Goal: Information Seeking & Learning: Get advice/opinions

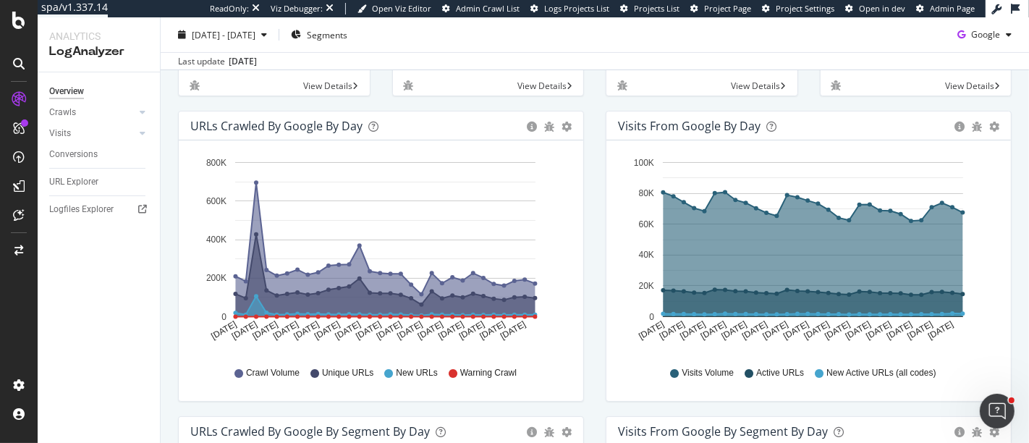
scroll to position [161, 0]
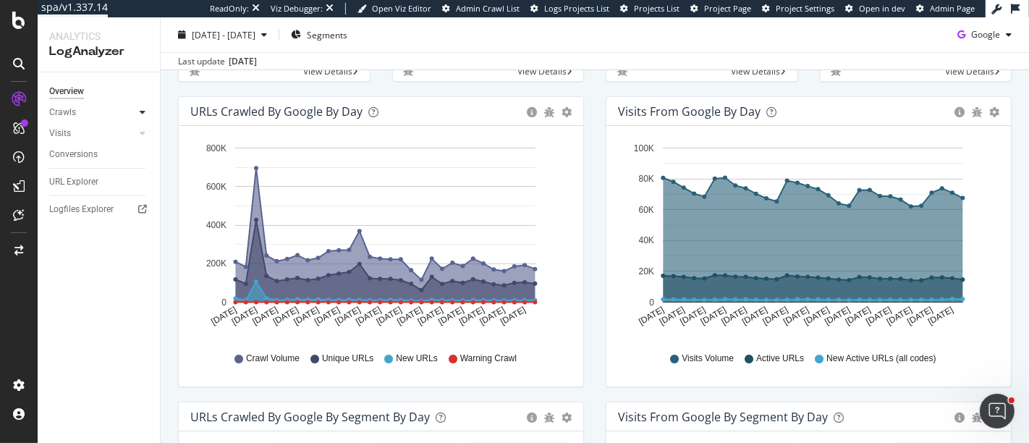
click at [145, 109] on div at bounding box center [142, 112] width 14 height 14
click at [90, 194] on div "HTTP Codes" at bounding box center [80, 190] width 49 height 15
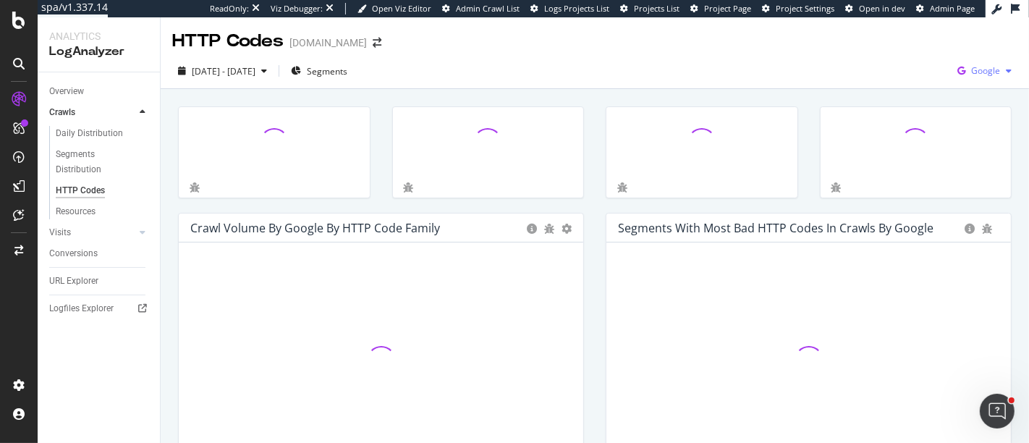
click at [925, 75] on span "Google" at bounding box center [985, 70] width 29 height 12
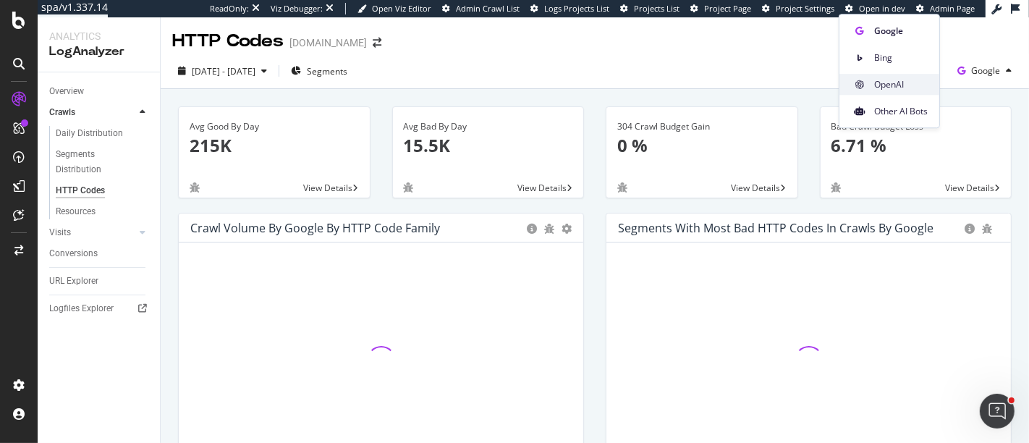
click at [891, 81] on span "OpenAI" at bounding box center [901, 84] width 54 height 13
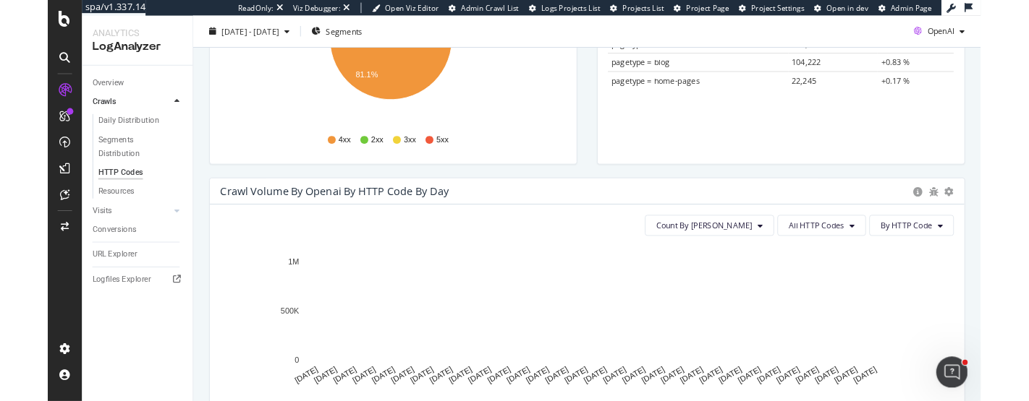
scroll to position [321, 0]
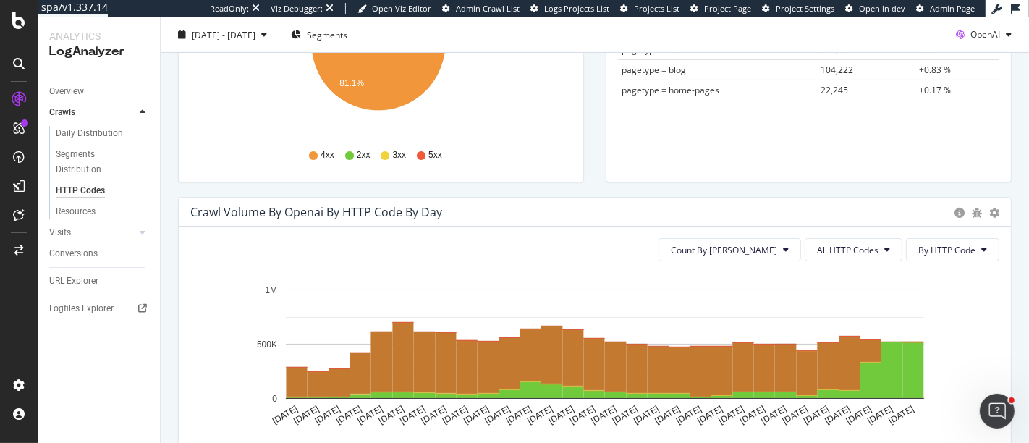
click at [925, 312] on div "Count By Day All HTTP Codes By HTTP Code Hold CTRL while clicking to filter the…" at bounding box center [595, 356] width 832 height 260
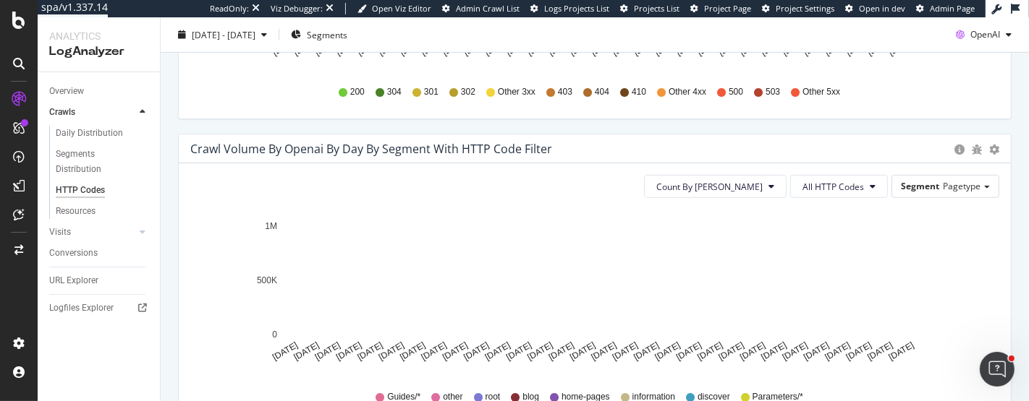
scroll to position [723, 0]
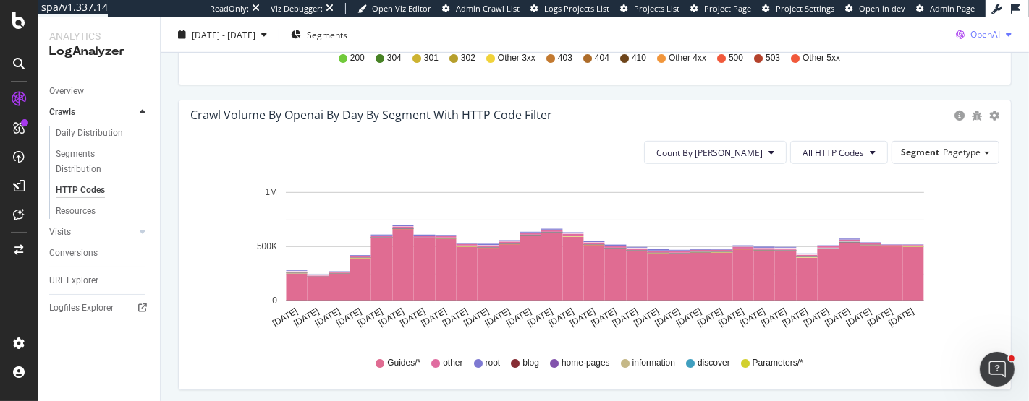
click at [925, 35] on div "button" at bounding box center [1008, 34] width 17 height 9
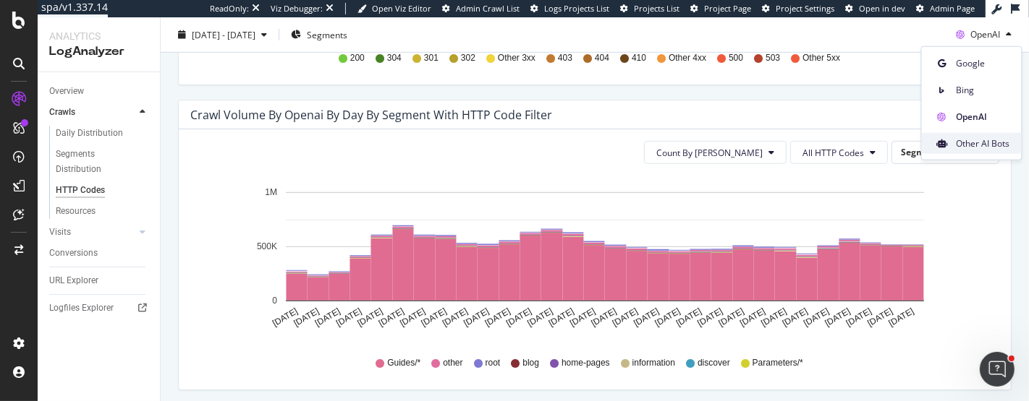
click at [925, 145] on span "Other AI Bots" at bounding box center [983, 143] width 54 height 13
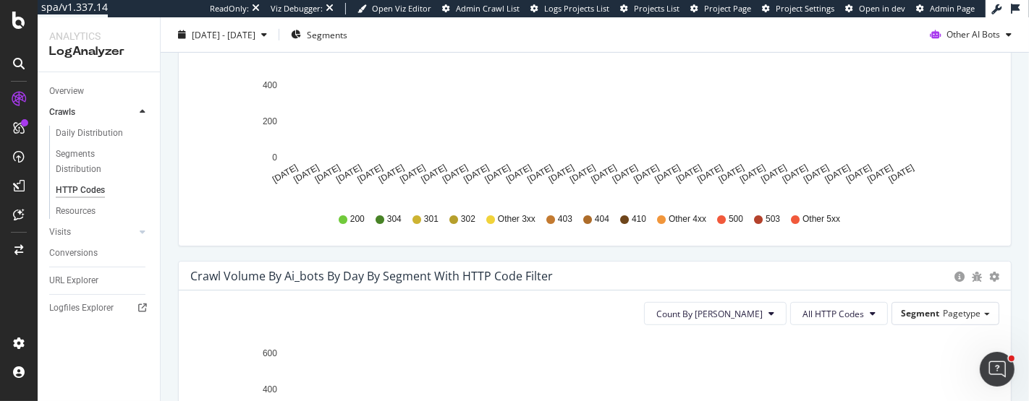
scroll to position [482, 0]
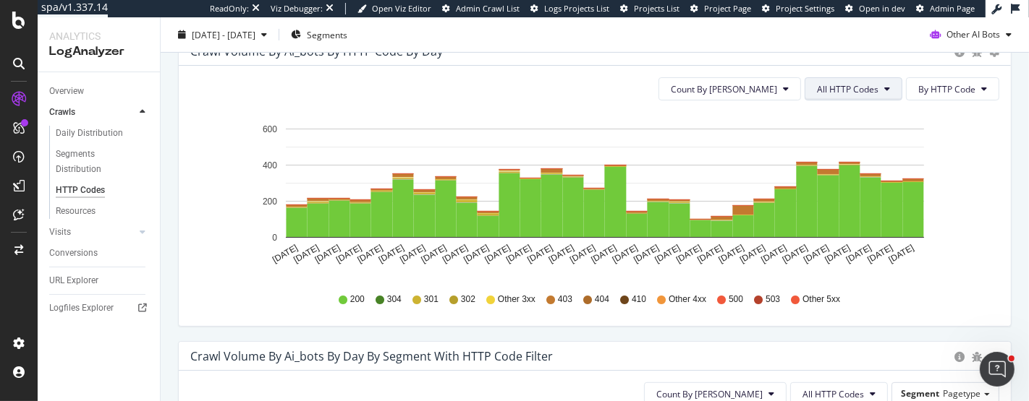
click at [839, 90] on span "All HTTP Codes" at bounding box center [847, 89] width 61 height 12
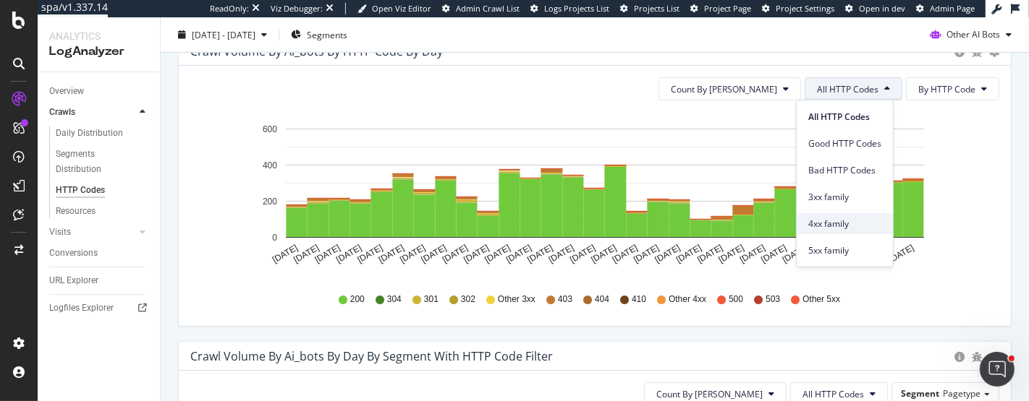
click at [869, 219] on span "4xx family" at bounding box center [844, 223] width 73 height 13
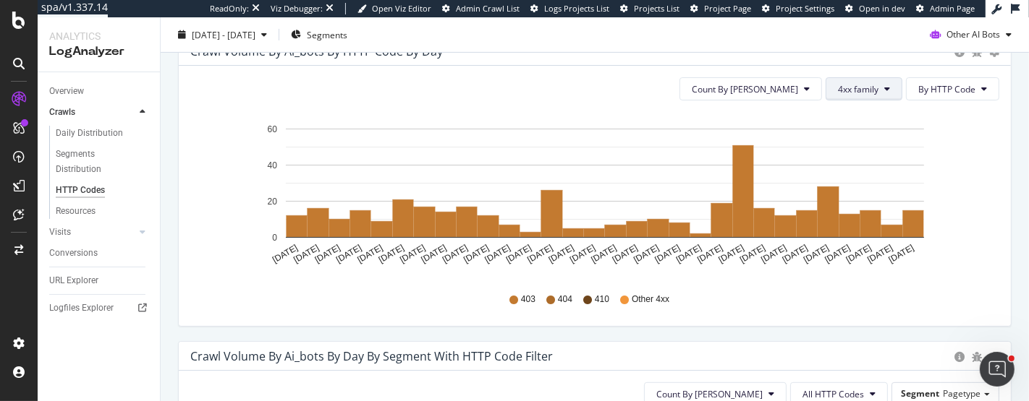
click at [835, 95] on button "4xx family" at bounding box center [863, 88] width 77 height 23
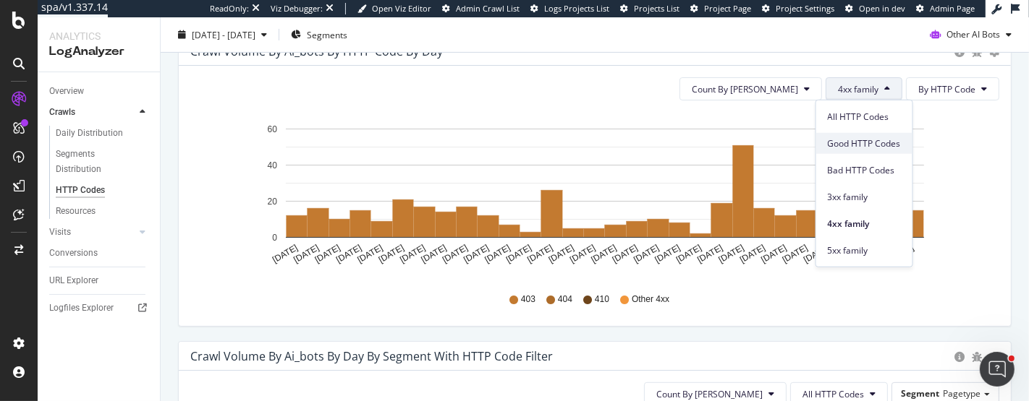
click at [858, 141] on span "Good HTTP Codes" at bounding box center [863, 143] width 73 height 13
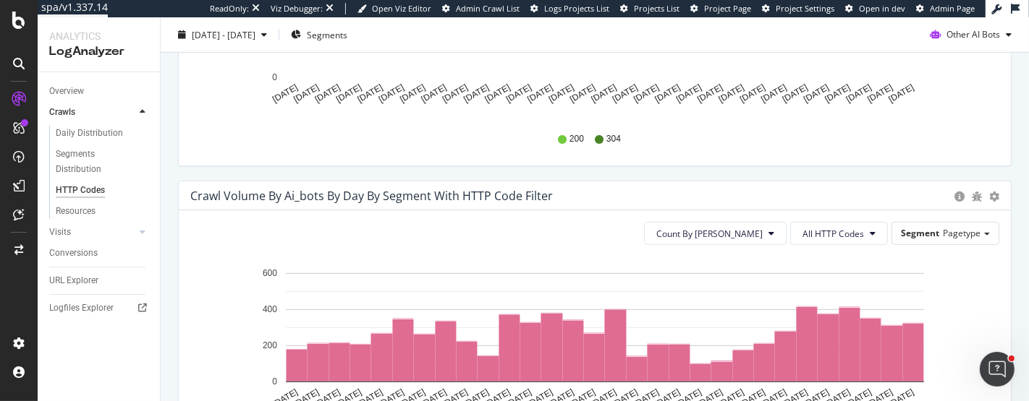
scroll to position [723, 0]
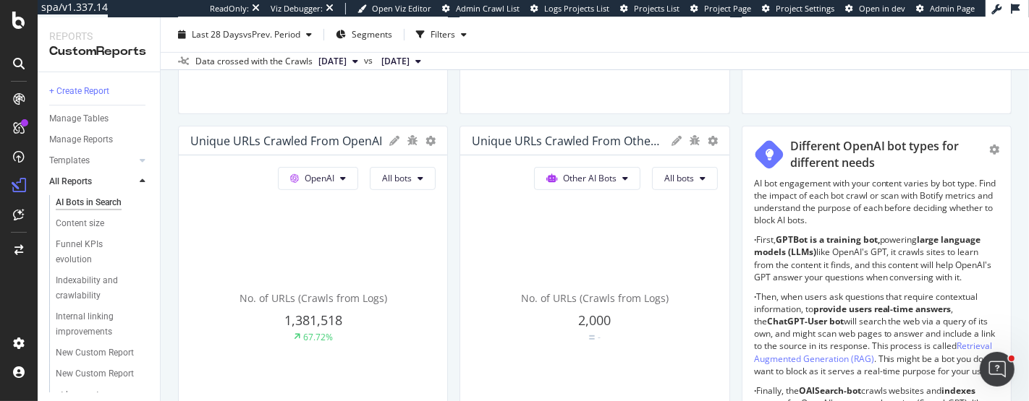
scroll to position [401, 0]
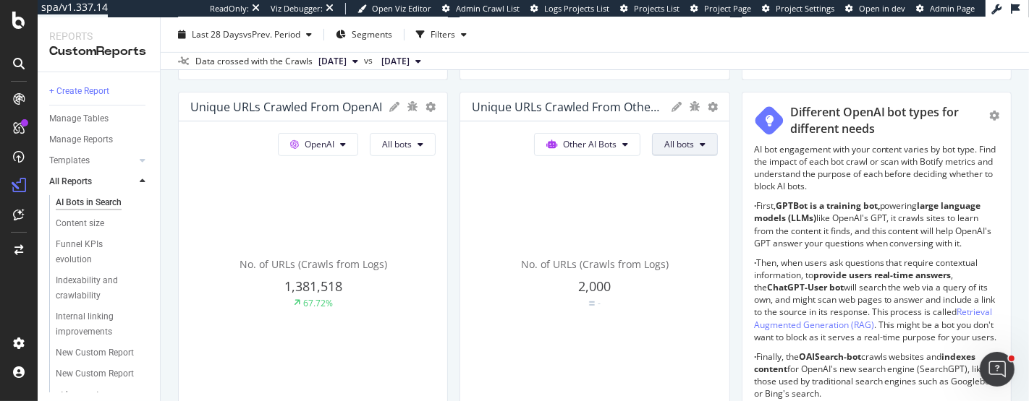
click at [657, 150] on button "All bots" at bounding box center [685, 144] width 66 height 23
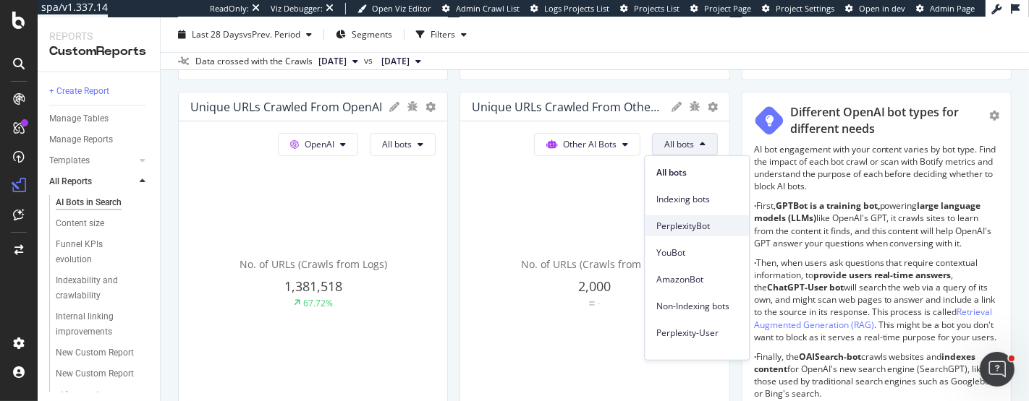
click at [710, 226] on span "PerplexityBot" at bounding box center [696, 225] width 81 height 13
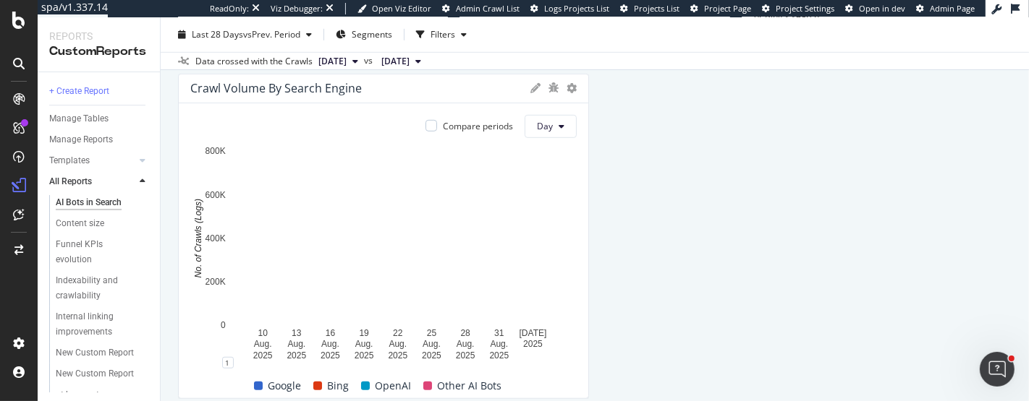
scroll to position [804, 0]
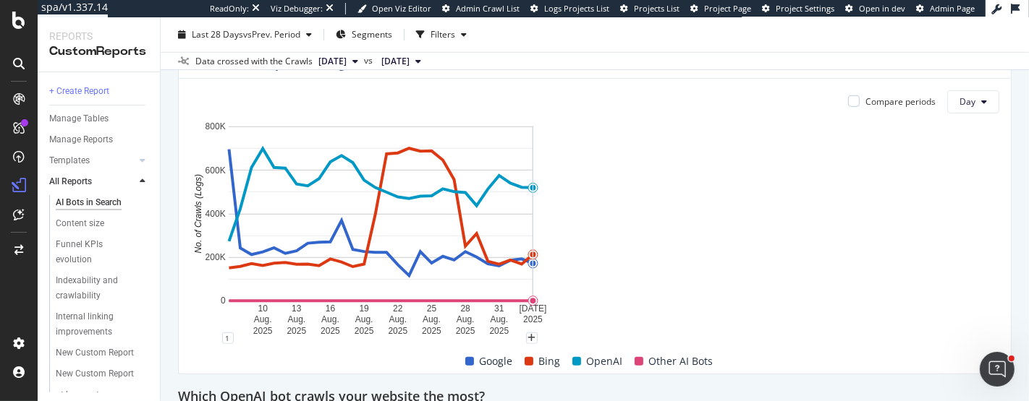
drag, startPoint x: 581, startPoint y: 176, endPoint x: 979, endPoint y: 189, distance: 398.7
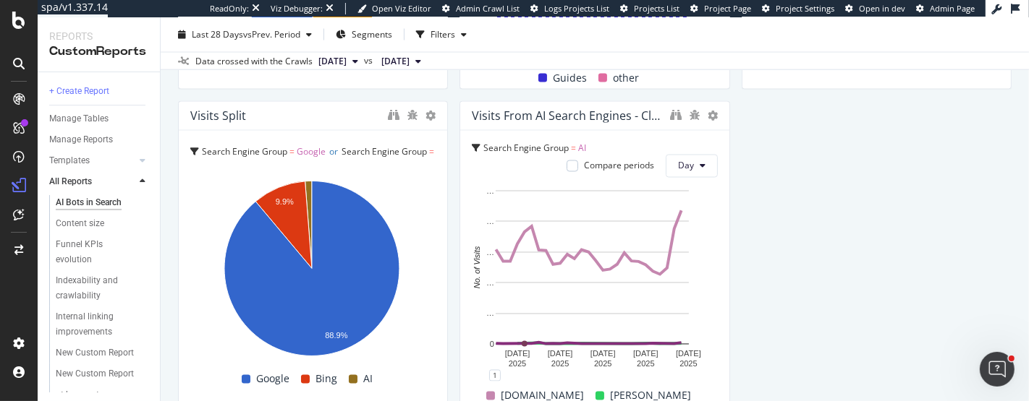
scroll to position [2240, 0]
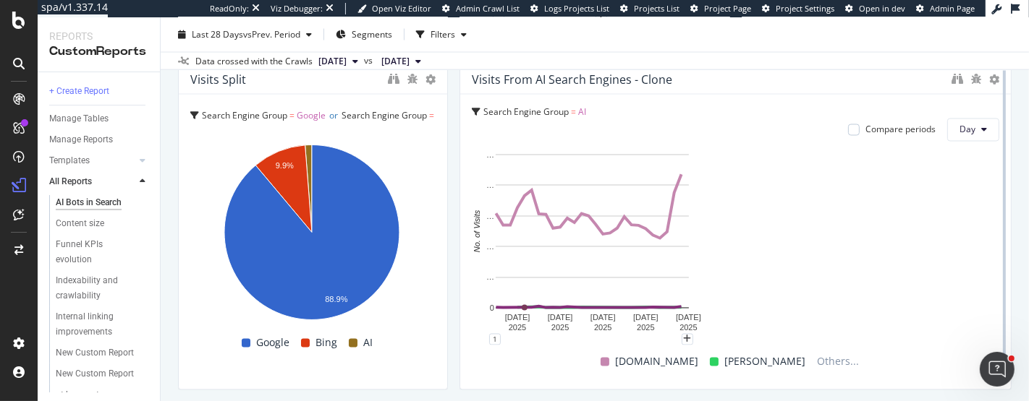
drag, startPoint x: 720, startPoint y: 245, endPoint x: 989, endPoint y: 259, distance: 269.4
click at [925, 259] on div at bounding box center [1004, 227] width 14 height 325
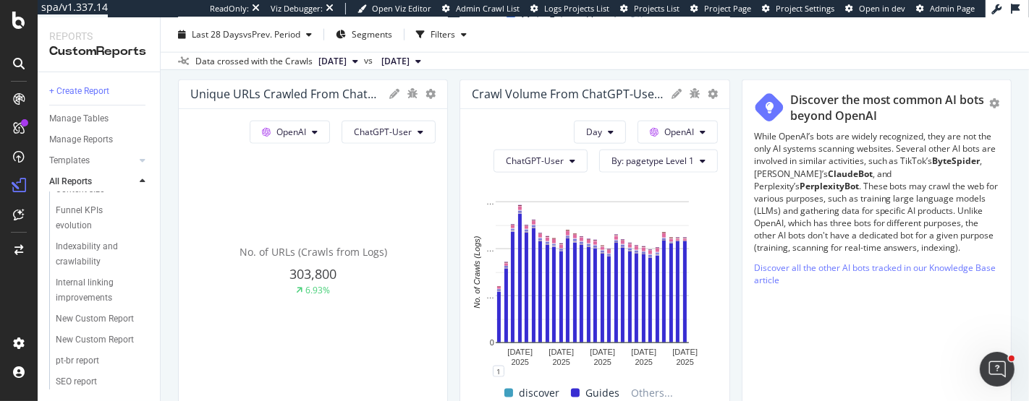
scroll to position [64, 0]
click at [148, 156] on div at bounding box center [142, 160] width 14 height 14
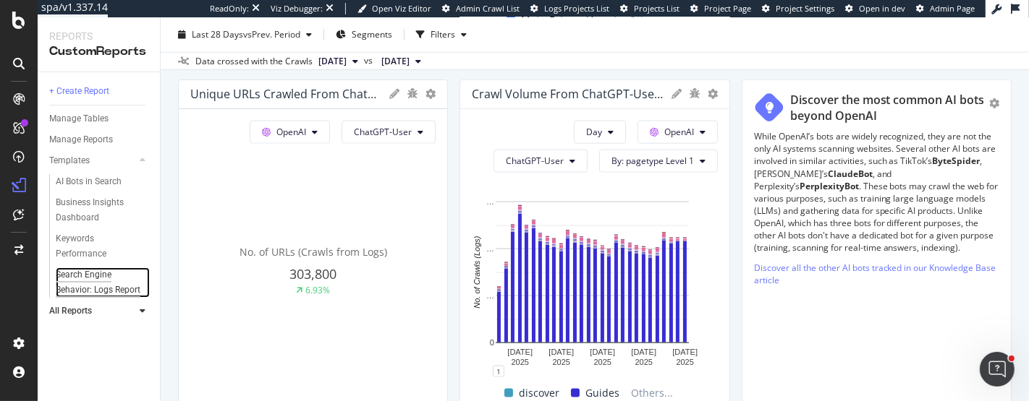
click at [101, 284] on div "Search Engine Behavior: Logs Report" at bounding box center [98, 283] width 85 height 30
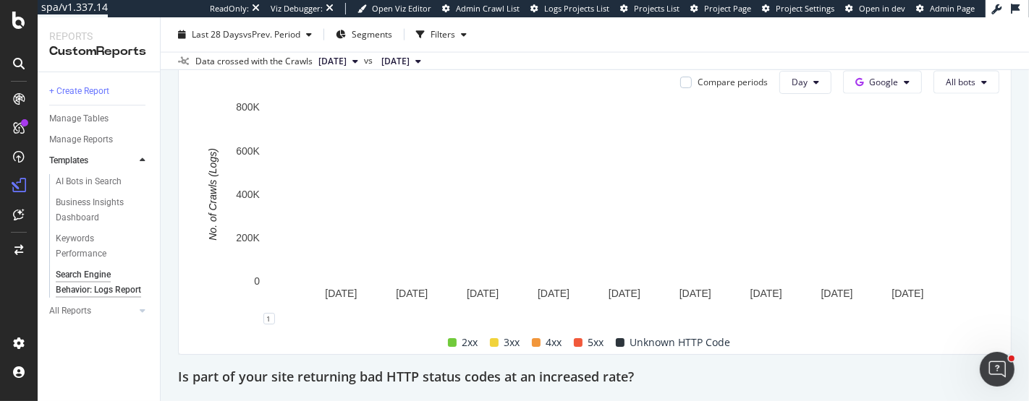
scroll to position [1768, 0]
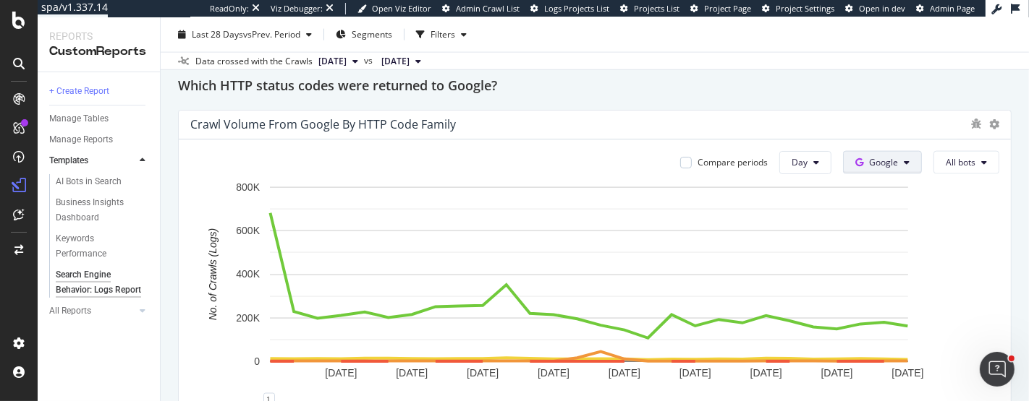
click at [903, 164] on icon at bounding box center [906, 162] width 6 height 9
click at [906, 268] on span "Other AI Bots" at bounding box center [894, 269] width 54 height 13
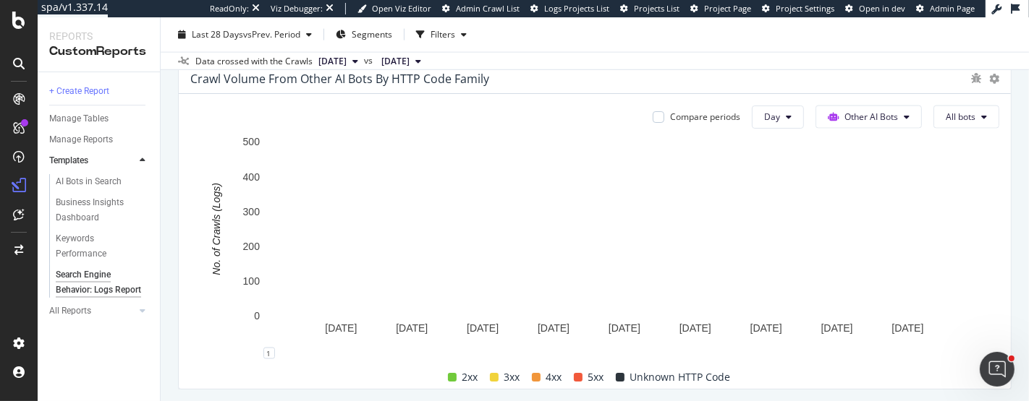
scroll to position [1805, 0]
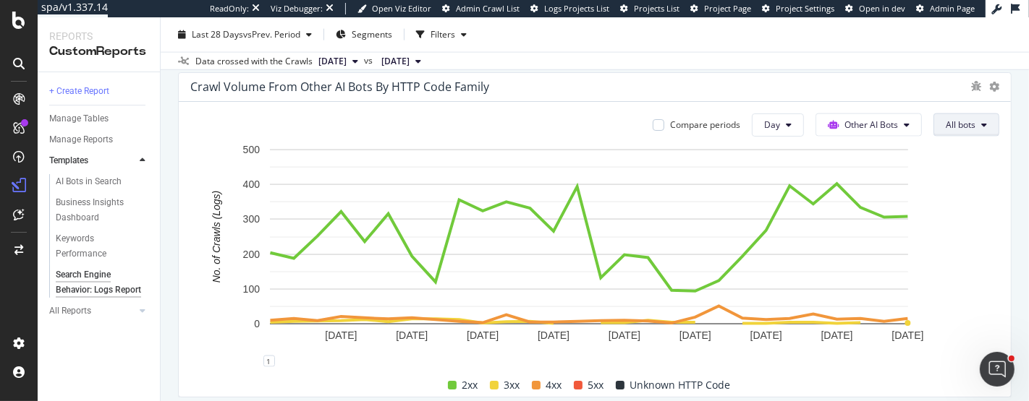
click at [925, 131] on button "All bots" at bounding box center [966, 125] width 66 height 23
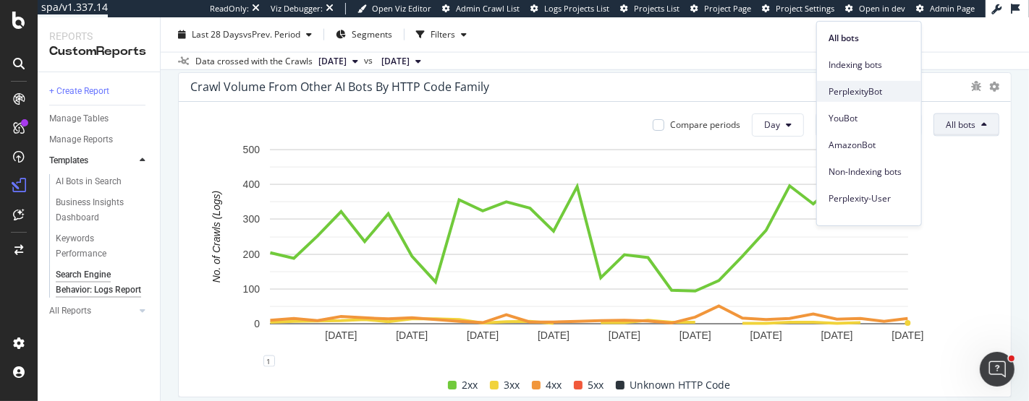
click at [905, 101] on div "PerplexityBot" at bounding box center [869, 91] width 104 height 21
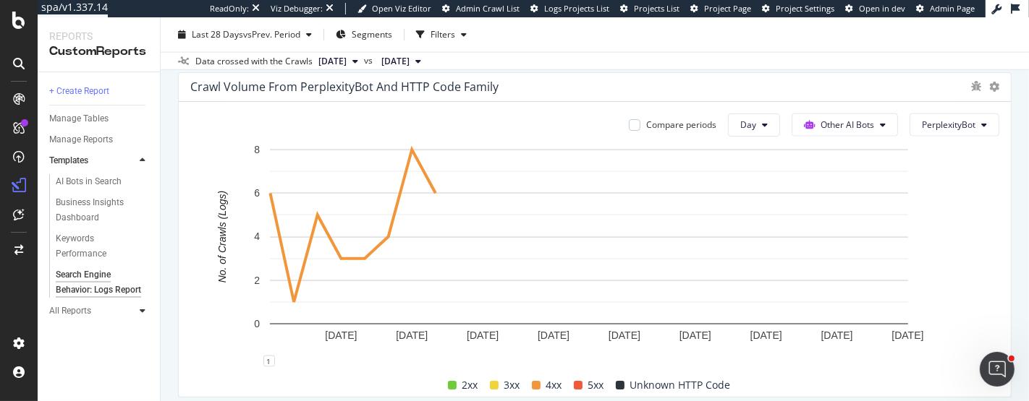
click at [141, 307] on icon at bounding box center [143, 311] width 6 height 9
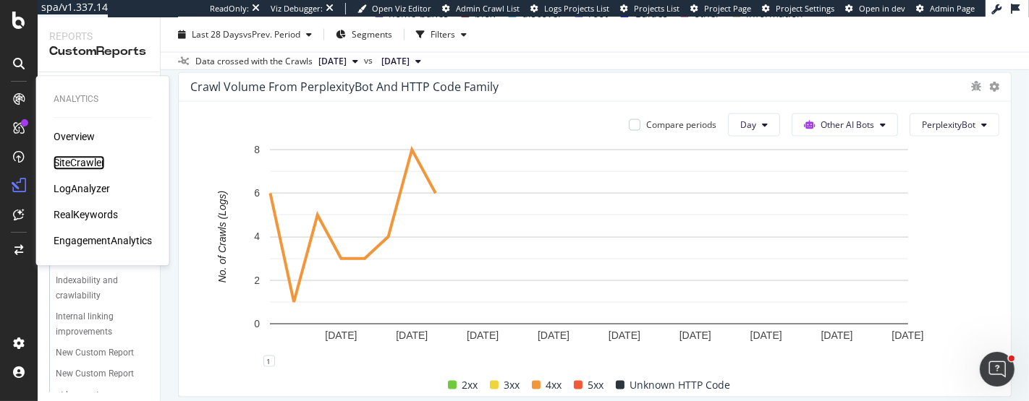
click at [64, 166] on div "SiteCrawler" at bounding box center [79, 163] width 51 height 14
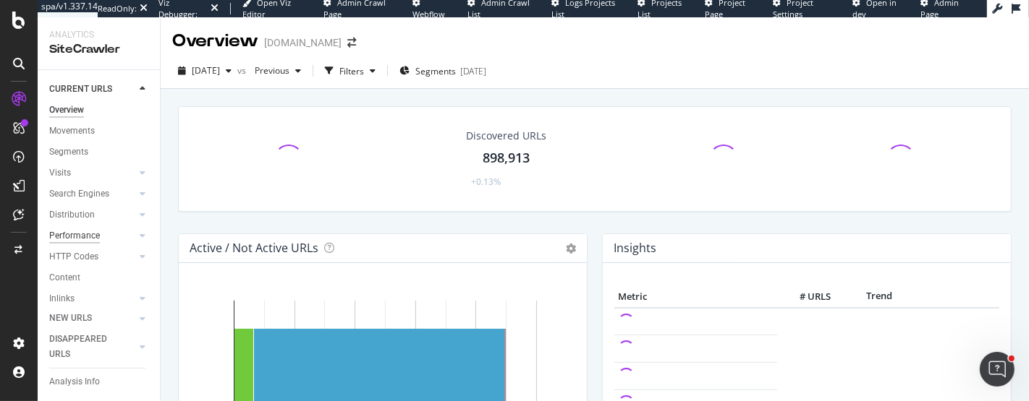
click at [85, 241] on div "Performance" at bounding box center [74, 236] width 51 height 15
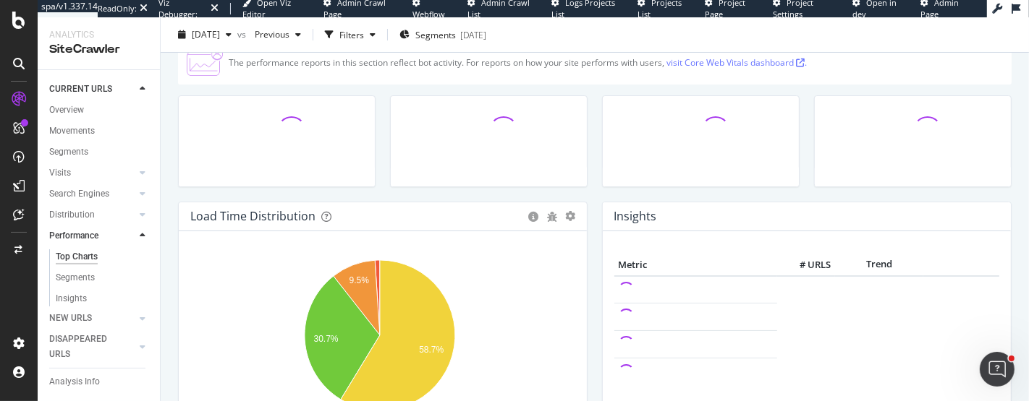
scroll to position [80, 0]
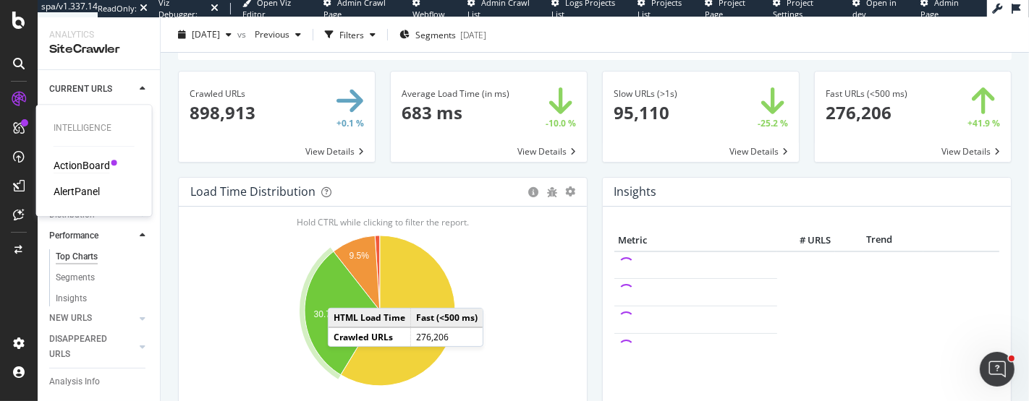
click at [62, 163] on div "ActionBoard" at bounding box center [82, 165] width 56 height 14
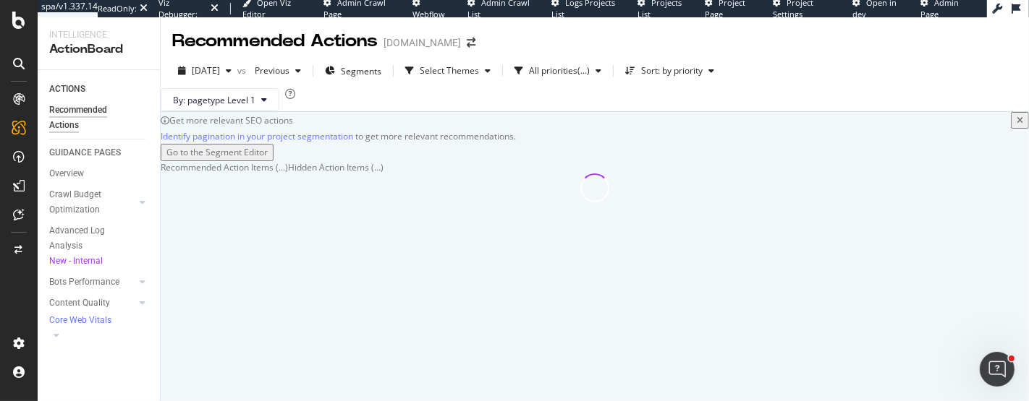
scroll to position [37, 0]
click at [142, 284] on icon at bounding box center [143, 282] width 6 height 9
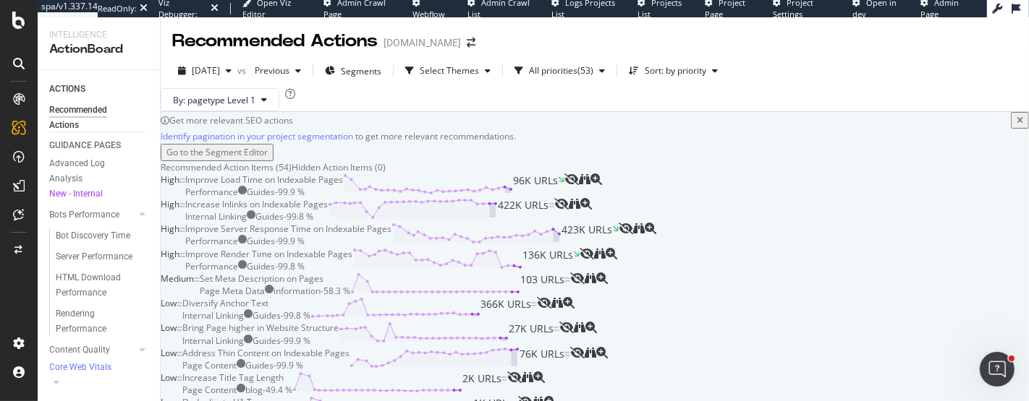
scroll to position [117, 0]
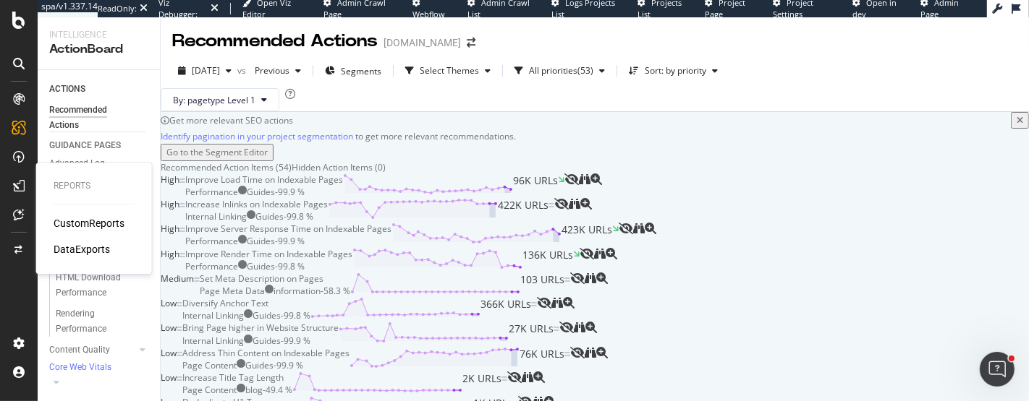
click at [76, 223] on div "CustomReports" at bounding box center [89, 223] width 71 height 14
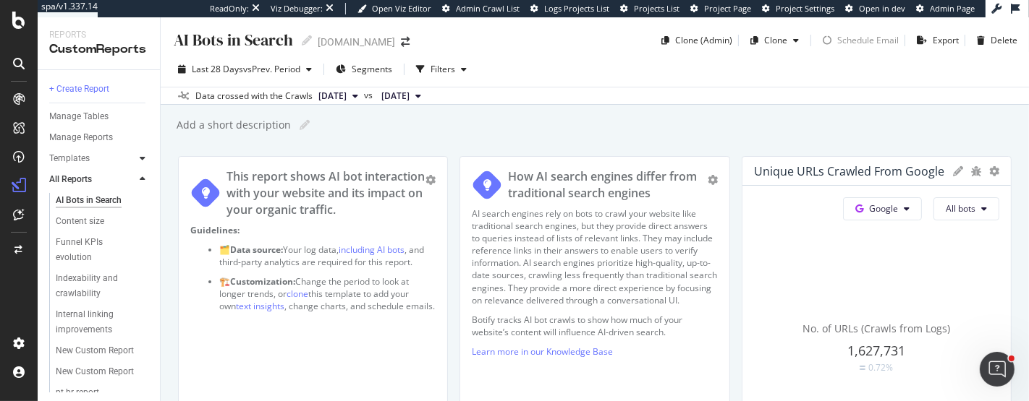
click at [144, 160] on icon at bounding box center [143, 158] width 6 height 9
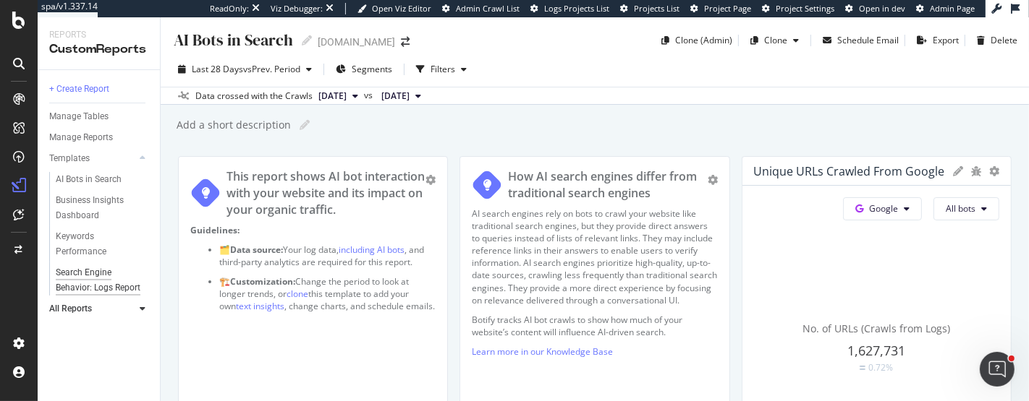
click at [88, 276] on div "Search Engine Behavior: Logs Report" at bounding box center [98, 280] width 85 height 30
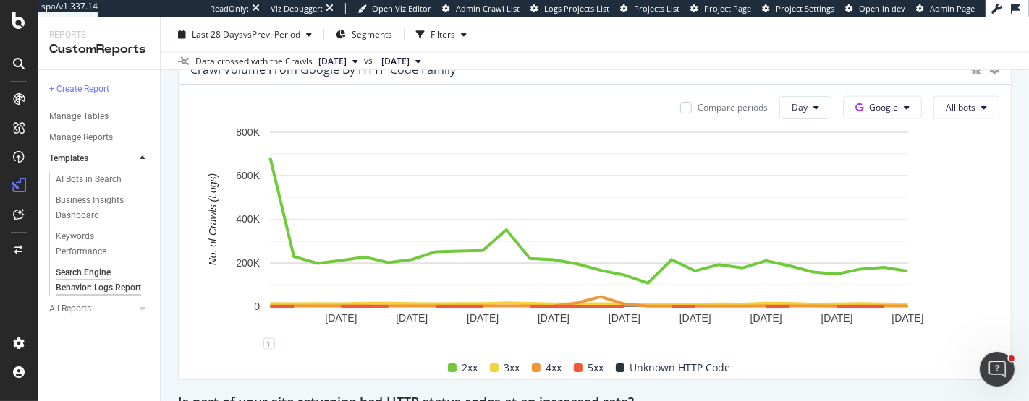
scroll to position [1768, 0]
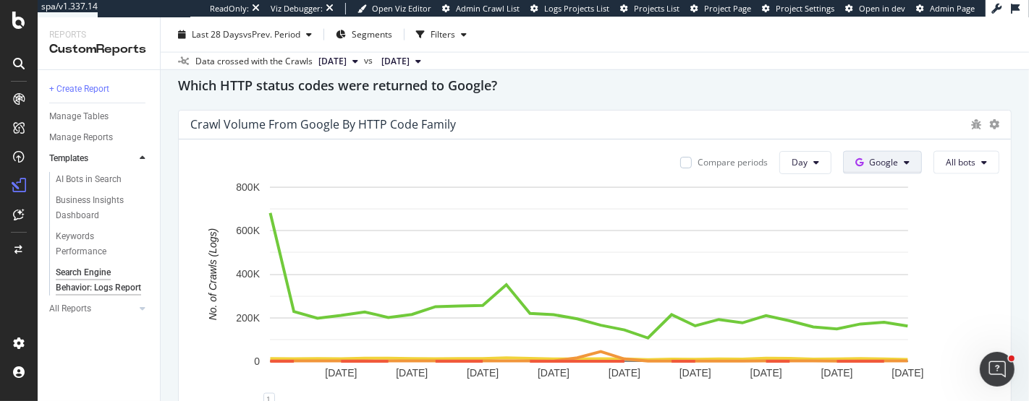
click at [892, 170] on button "Google" at bounding box center [882, 162] width 79 height 23
click at [925, 166] on span "All bots" at bounding box center [960, 162] width 30 height 12
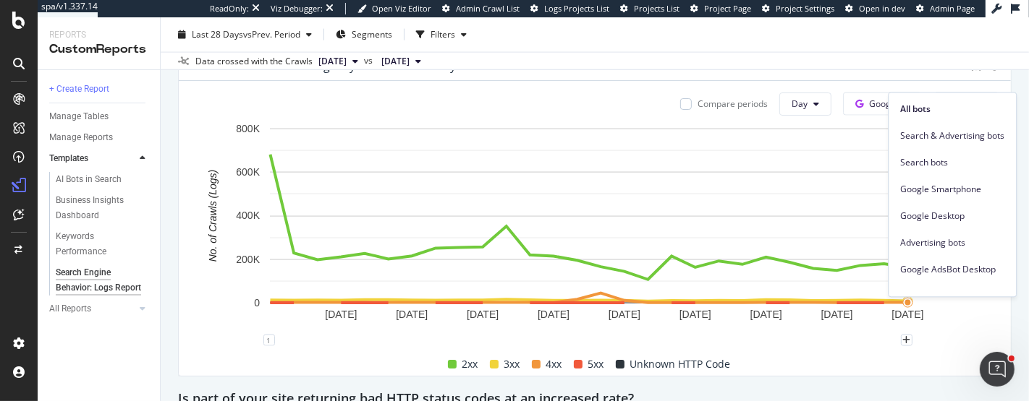
scroll to position [1848, 0]
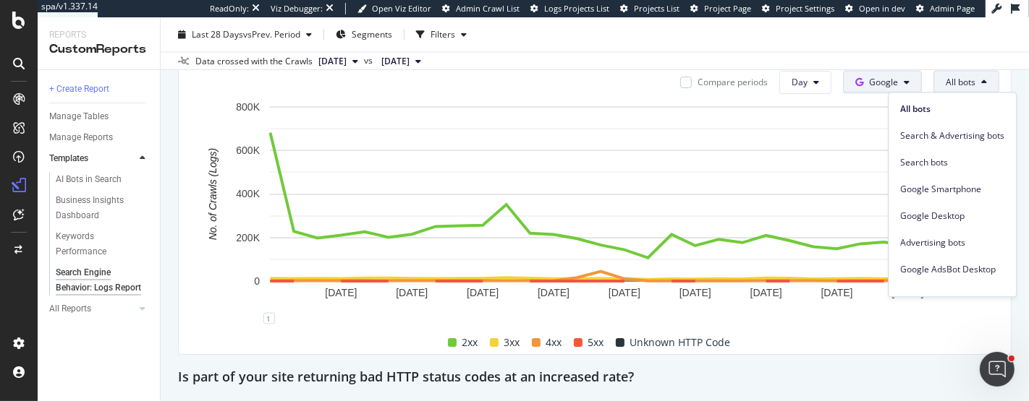
click at [869, 80] on span "Google" at bounding box center [883, 82] width 29 height 12
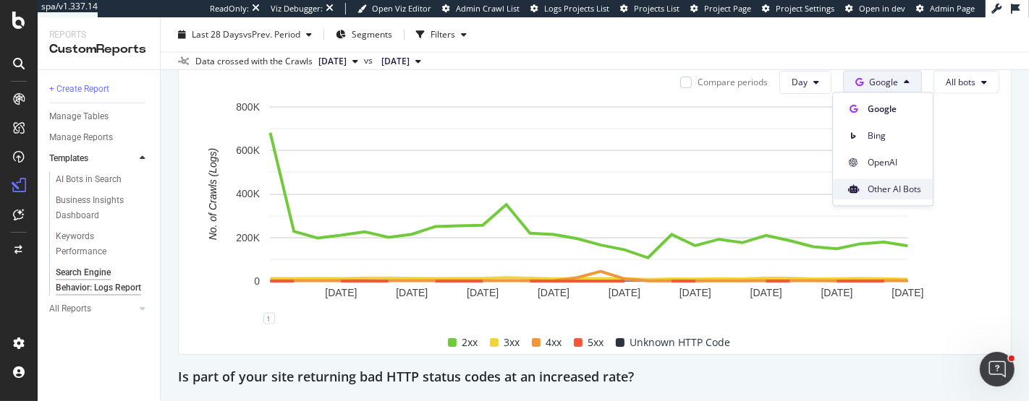
click at [880, 187] on span "Other AI Bots" at bounding box center [894, 189] width 54 height 13
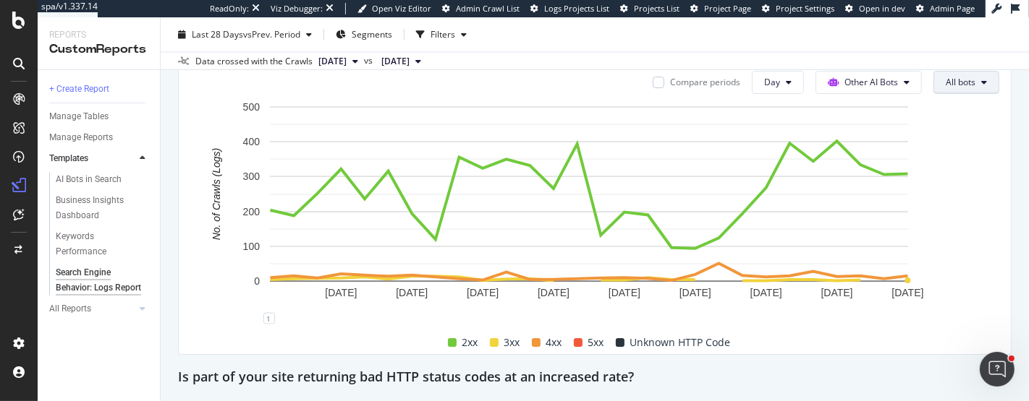
click at [925, 85] on span "All bots" at bounding box center [960, 82] width 30 height 12
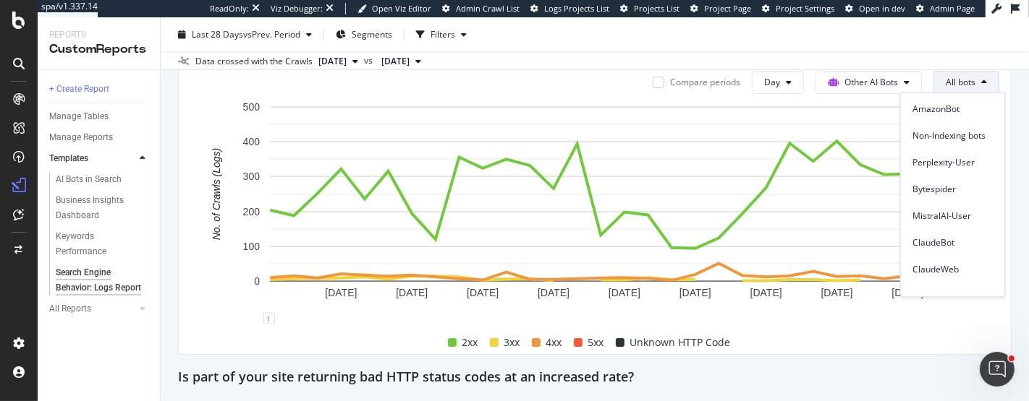
scroll to position [128, 0]
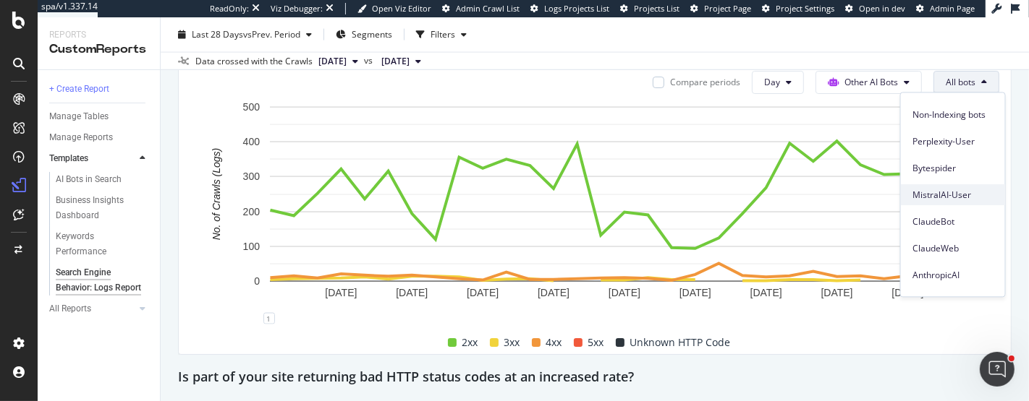
click at [925, 197] on span "MistralAI-User" at bounding box center [952, 195] width 81 height 13
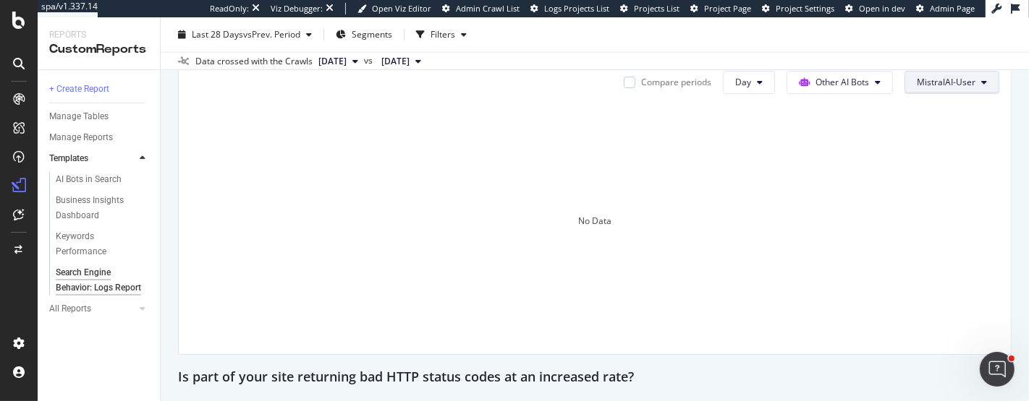
click at [925, 78] on button "MistralAI-User" at bounding box center [951, 82] width 95 height 23
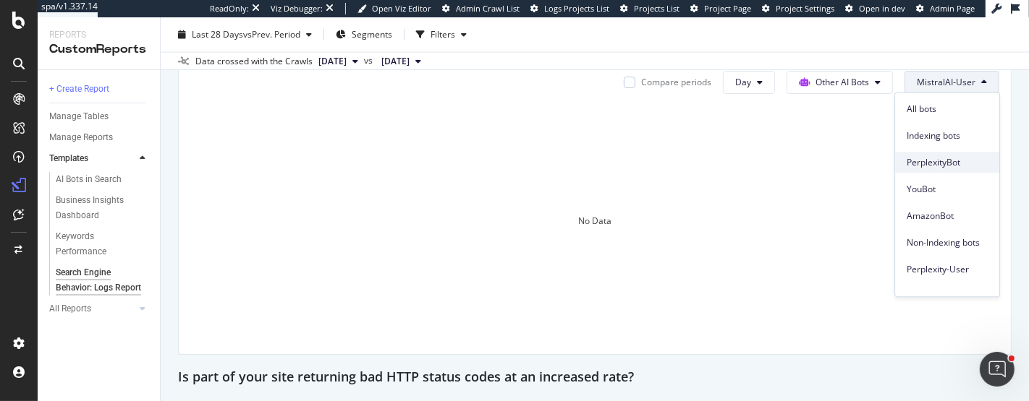
click at [925, 167] on span "PerplexityBot" at bounding box center [946, 162] width 81 height 13
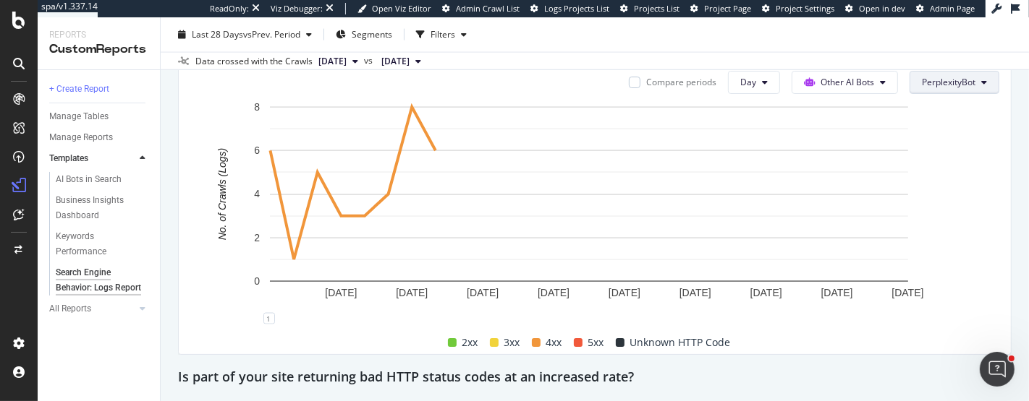
click at [925, 88] on button "PerplexityBot" at bounding box center [954, 82] width 90 height 23
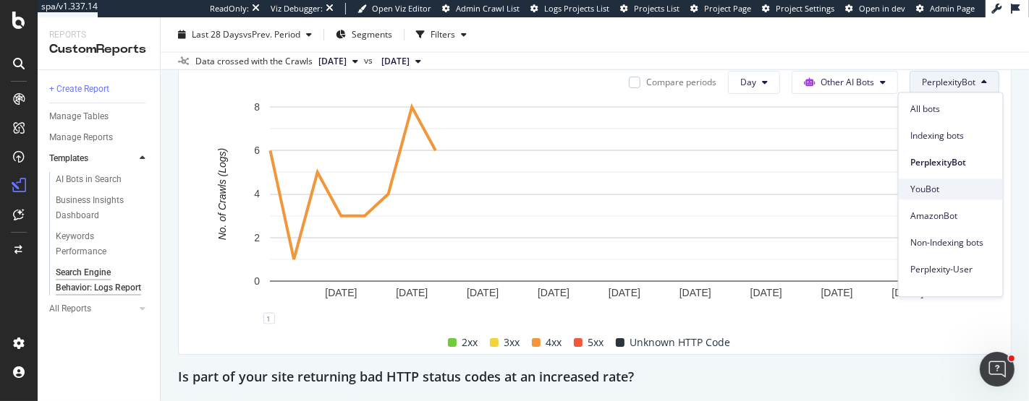
scroll to position [80, 0]
click at [925, 195] on span "Perplexity-User" at bounding box center [950, 189] width 81 height 13
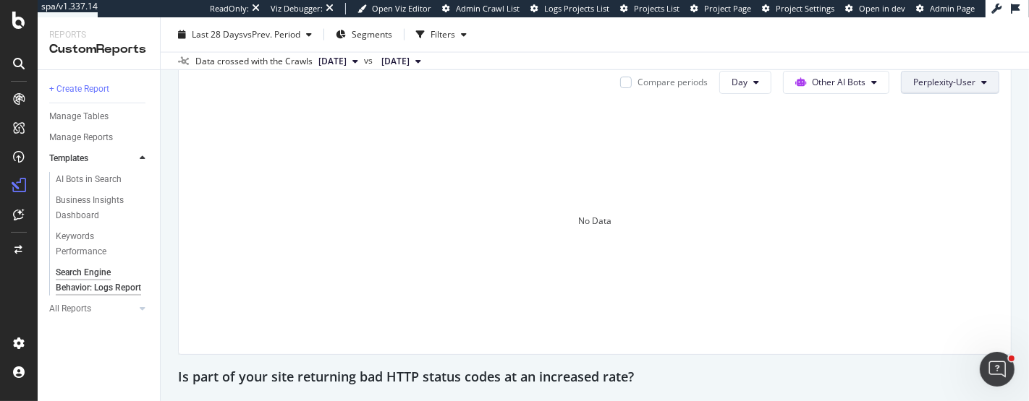
click at [925, 76] on span "Perplexity-User" at bounding box center [944, 82] width 62 height 12
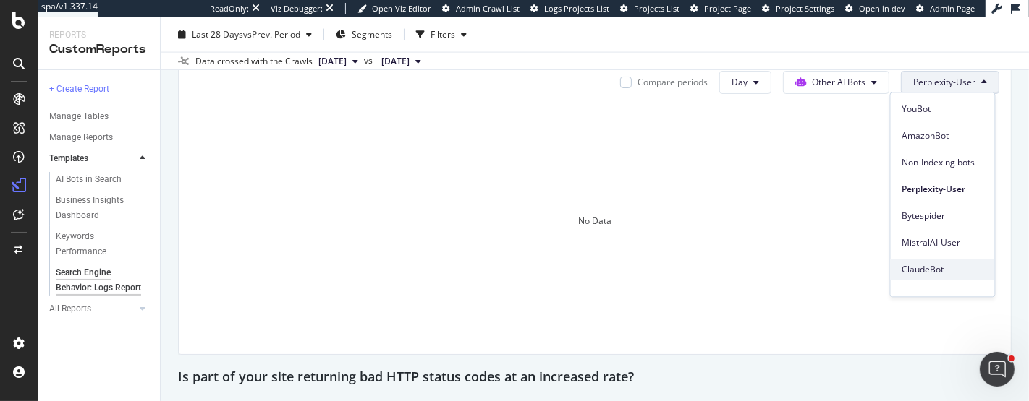
click at [925, 264] on span "ClaudeBot" at bounding box center [942, 269] width 81 height 13
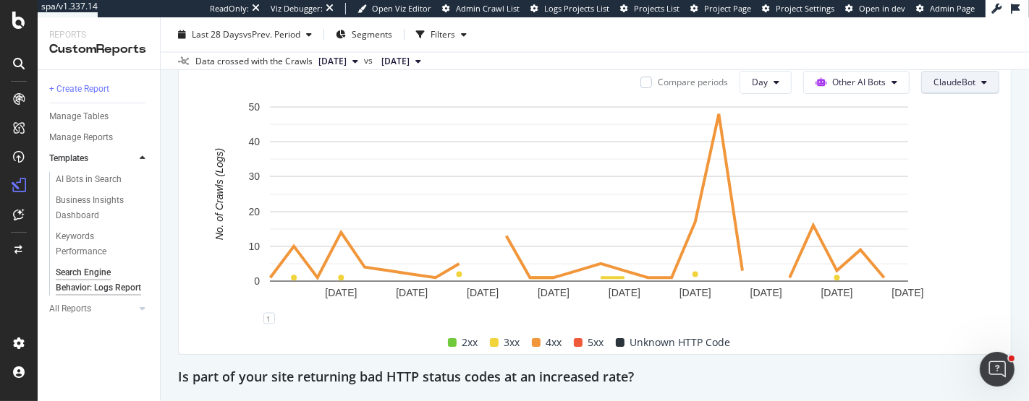
click at [925, 80] on span "ClaudeBot" at bounding box center [954, 82] width 42 height 12
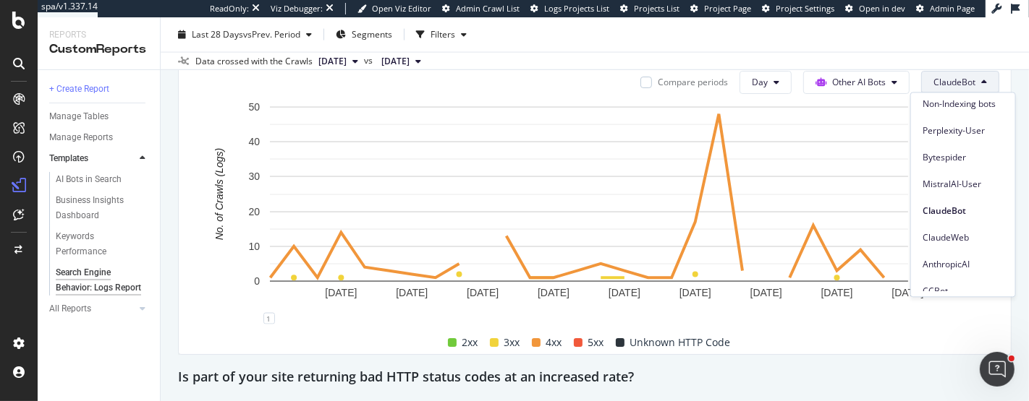
scroll to position [161, 0]
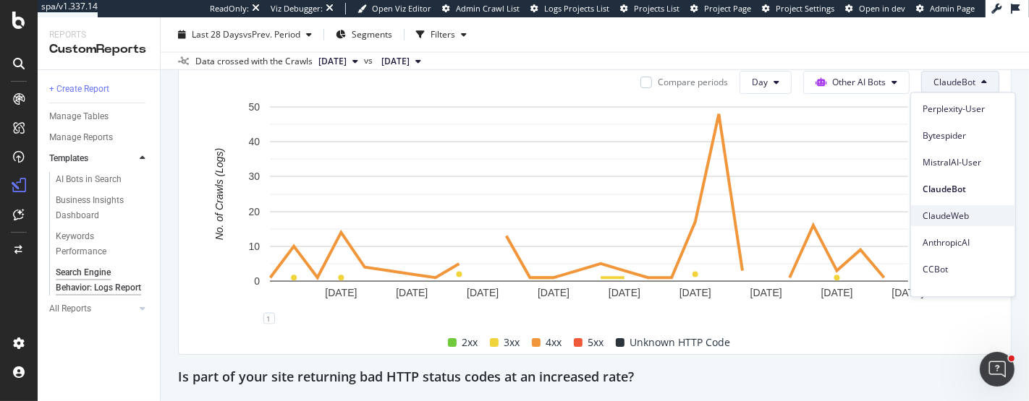
click at [925, 213] on span "ClaudeWeb" at bounding box center [962, 216] width 81 height 13
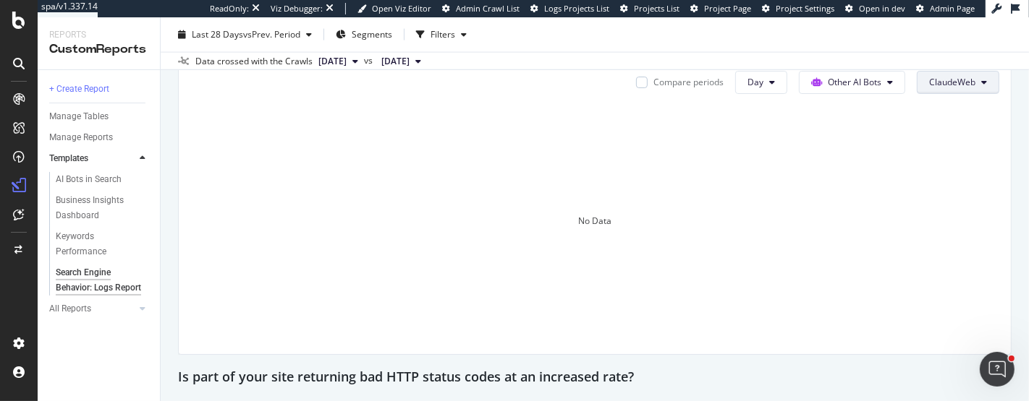
click at [925, 83] on span "ClaudeWeb" at bounding box center [952, 82] width 46 height 12
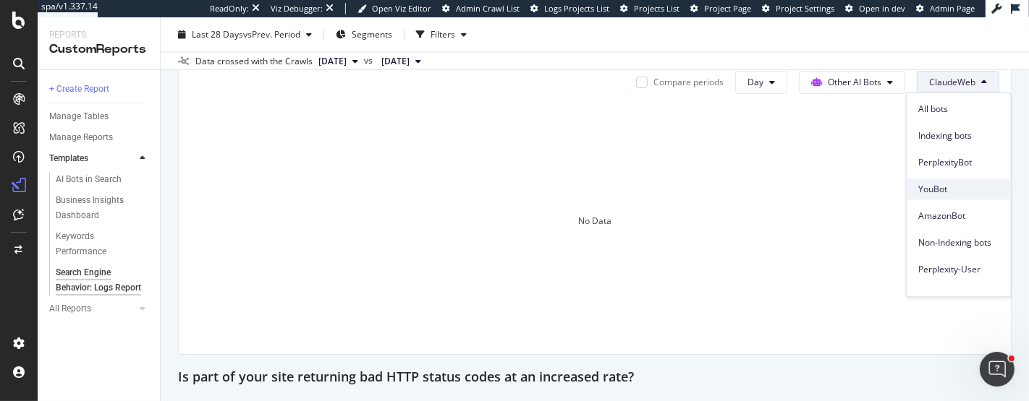
click at [925, 193] on span "YouBot" at bounding box center [958, 189] width 81 height 13
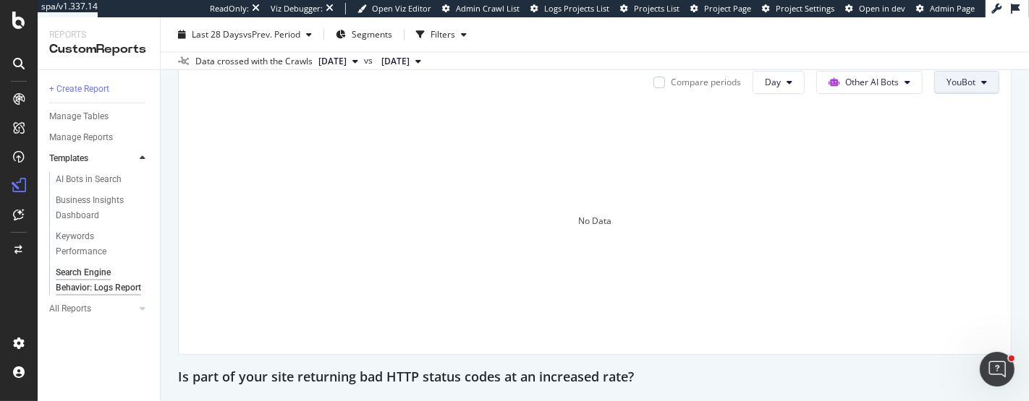
click at [925, 90] on button "YouBot" at bounding box center [966, 82] width 65 height 23
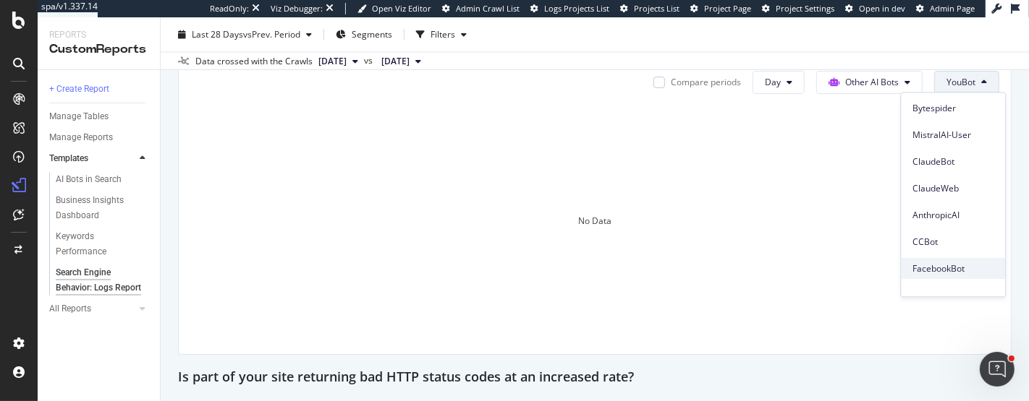
scroll to position [203, 0]
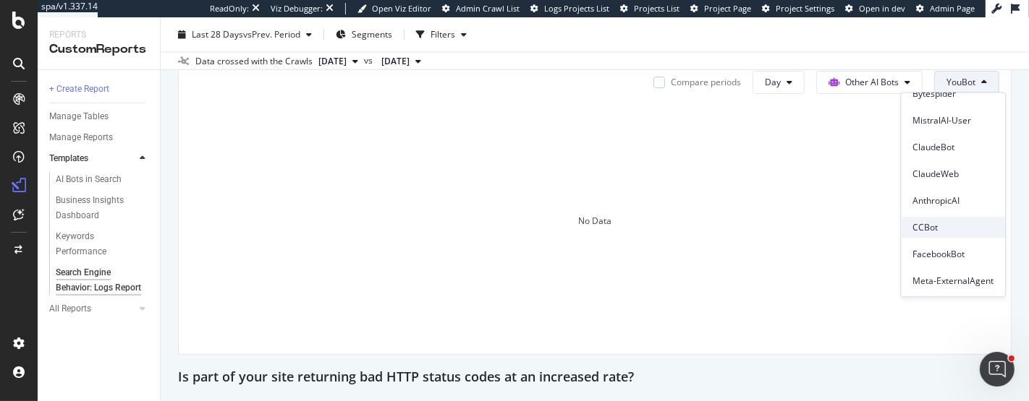
click at [925, 229] on span "CCBot" at bounding box center [952, 227] width 81 height 13
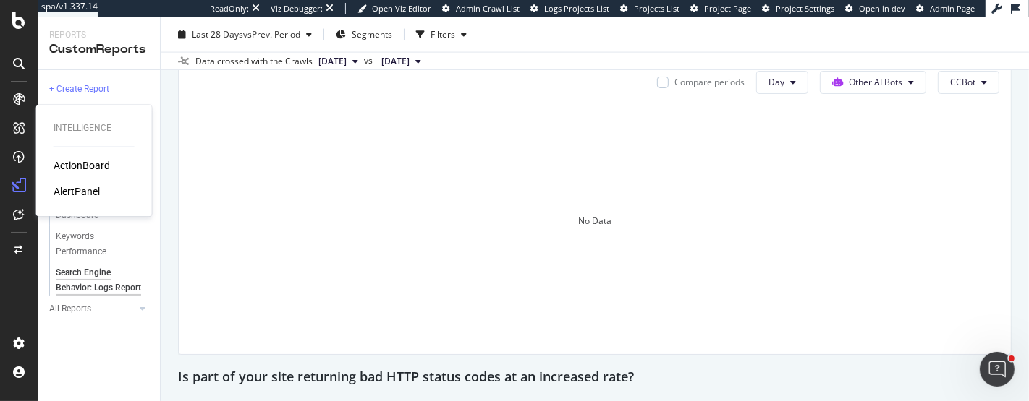
click at [72, 164] on div "ActionBoard" at bounding box center [82, 165] width 56 height 14
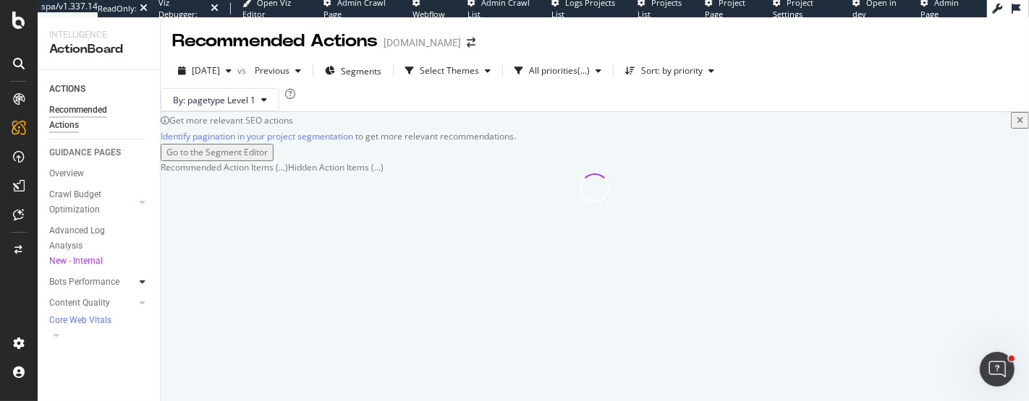
click at [136, 284] on div at bounding box center [142, 282] width 14 height 14
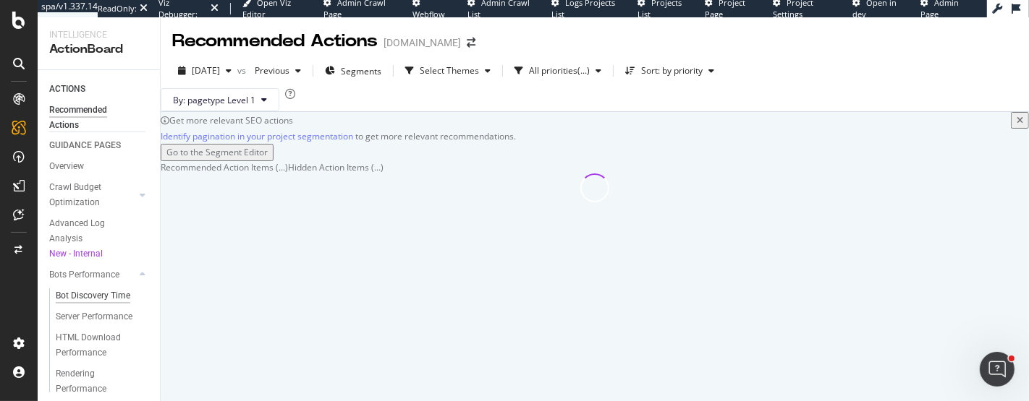
click at [102, 302] on div "Bot Discovery Time" at bounding box center [93, 296] width 74 height 15
click at [97, 304] on div "Bot Discovery Time" at bounding box center [93, 296] width 74 height 15
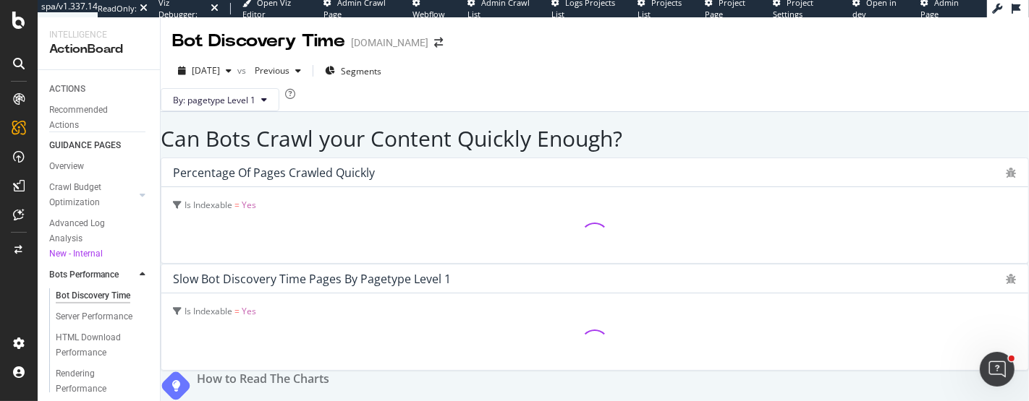
click at [70, 304] on div "Bot Discovery Time" at bounding box center [93, 296] width 74 height 15
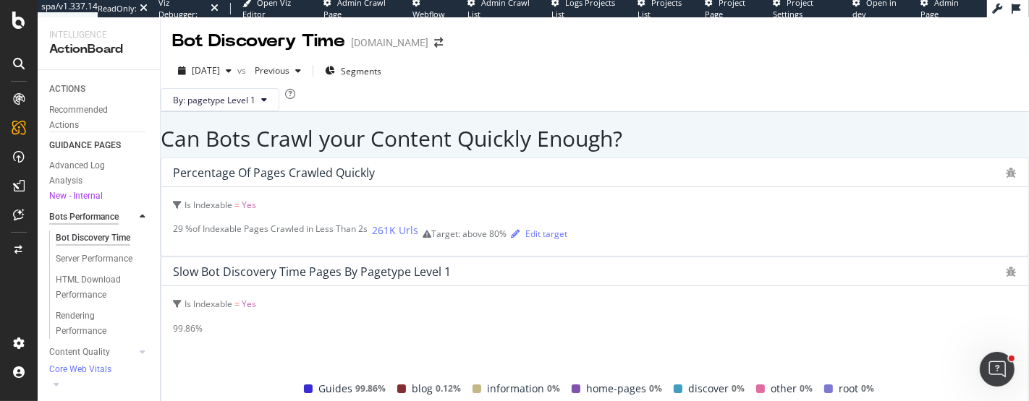
scroll to position [80, 0]
click at [70, 265] on div "Server Performance" at bounding box center [94, 257] width 77 height 15
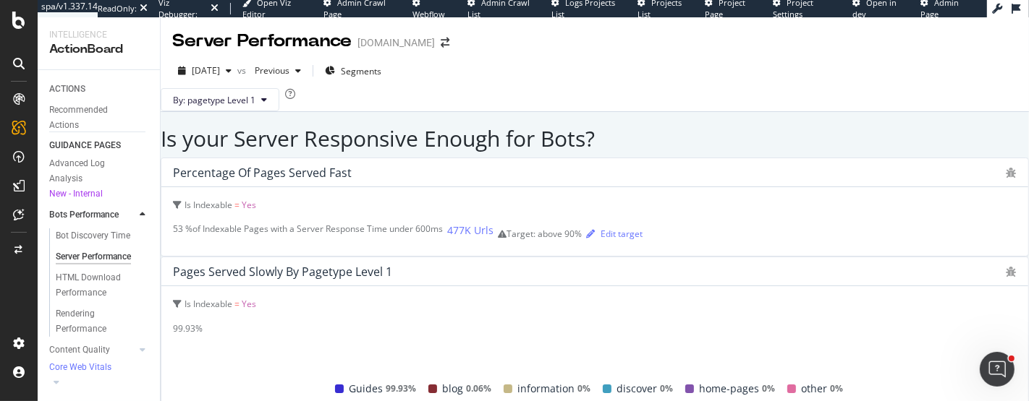
scroll to position [482, 0]
click at [87, 288] on div "HTML Download Performance" at bounding box center [98, 286] width 84 height 30
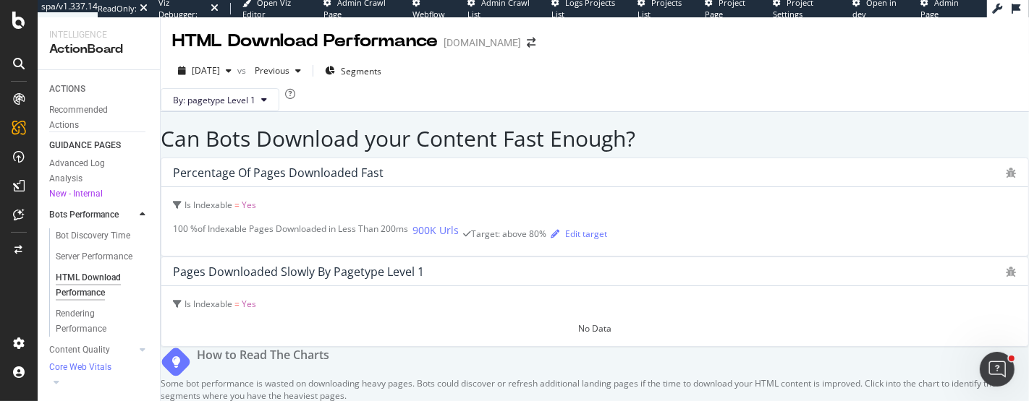
click at [72, 229] on div "Bot Discovery Time" at bounding box center [104, 238] width 111 height 18
click at [72, 229] on div "Bot Discovery Time" at bounding box center [93, 236] width 74 height 15
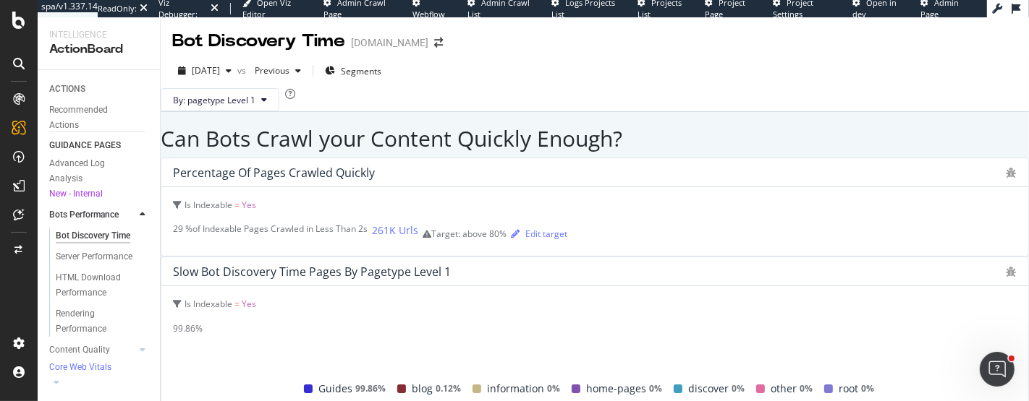
scroll to position [80, 0]
click at [607, 323] on div "99.86%" at bounding box center [594, 329] width 842 height 12
click at [93, 325] on div "Rendering Performance" at bounding box center [96, 322] width 81 height 30
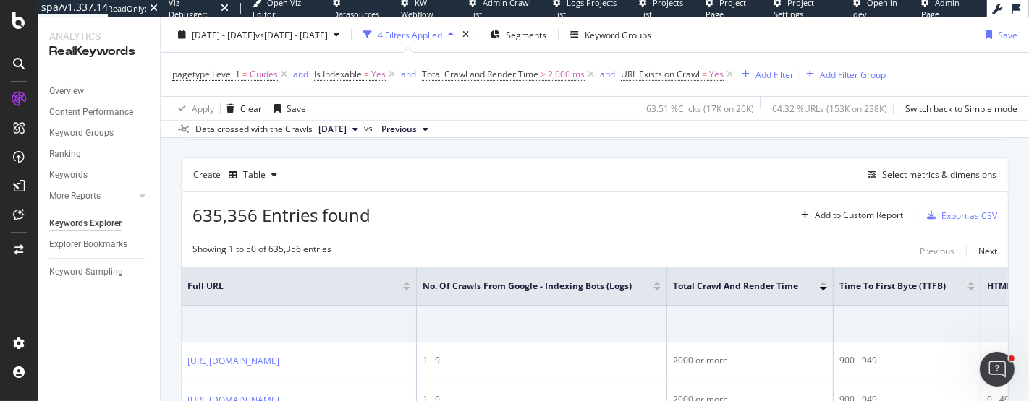
scroll to position [401, 0]
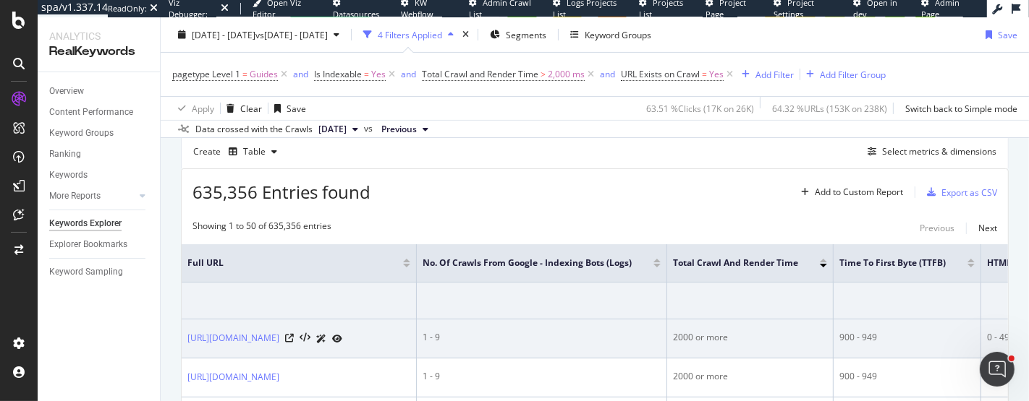
click at [827, 331] on div "2000 or more" at bounding box center [750, 337] width 154 height 13
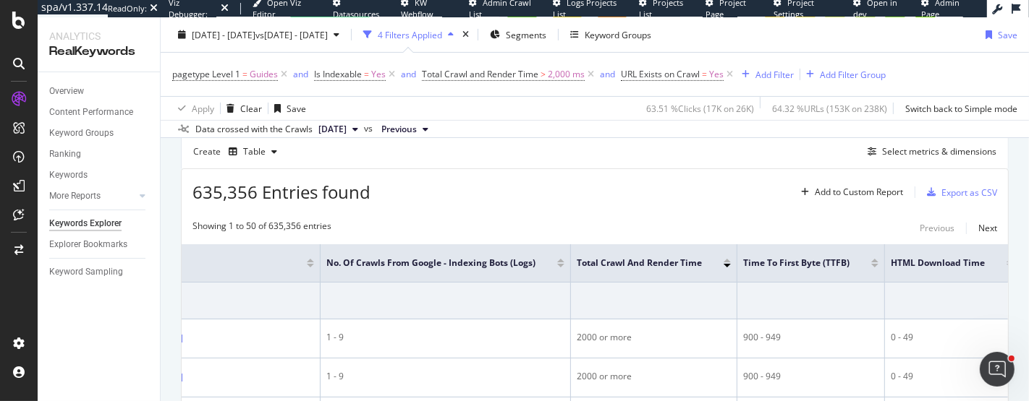
scroll to position [482, 0]
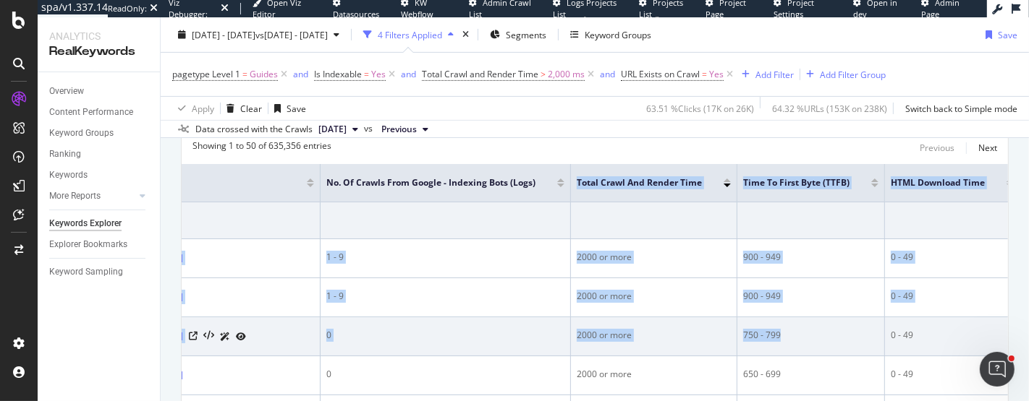
drag, startPoint x: 702, startPoint y: 179, endPoint x: 935, endPoint y: 340, distance: 282.3
click at [878, 340] on div "750 - 799" at bounding box center [810, 335] width 135 height 13
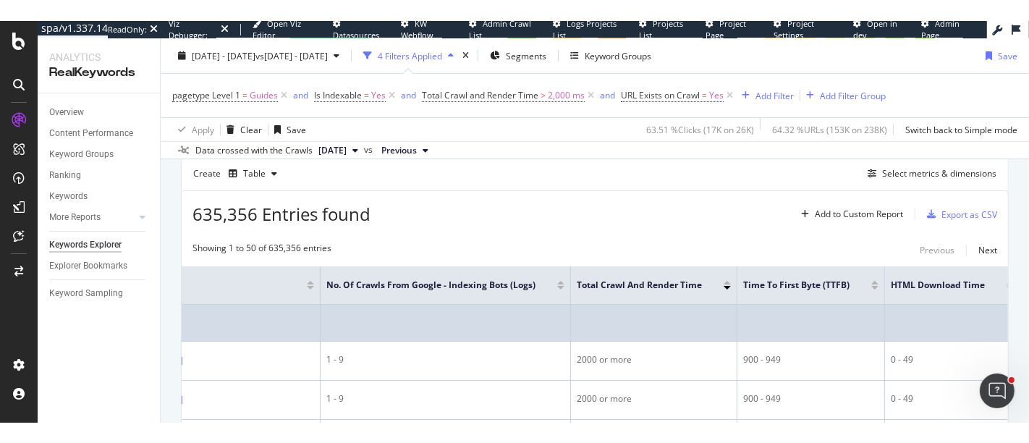
scroll to position [401, 0]
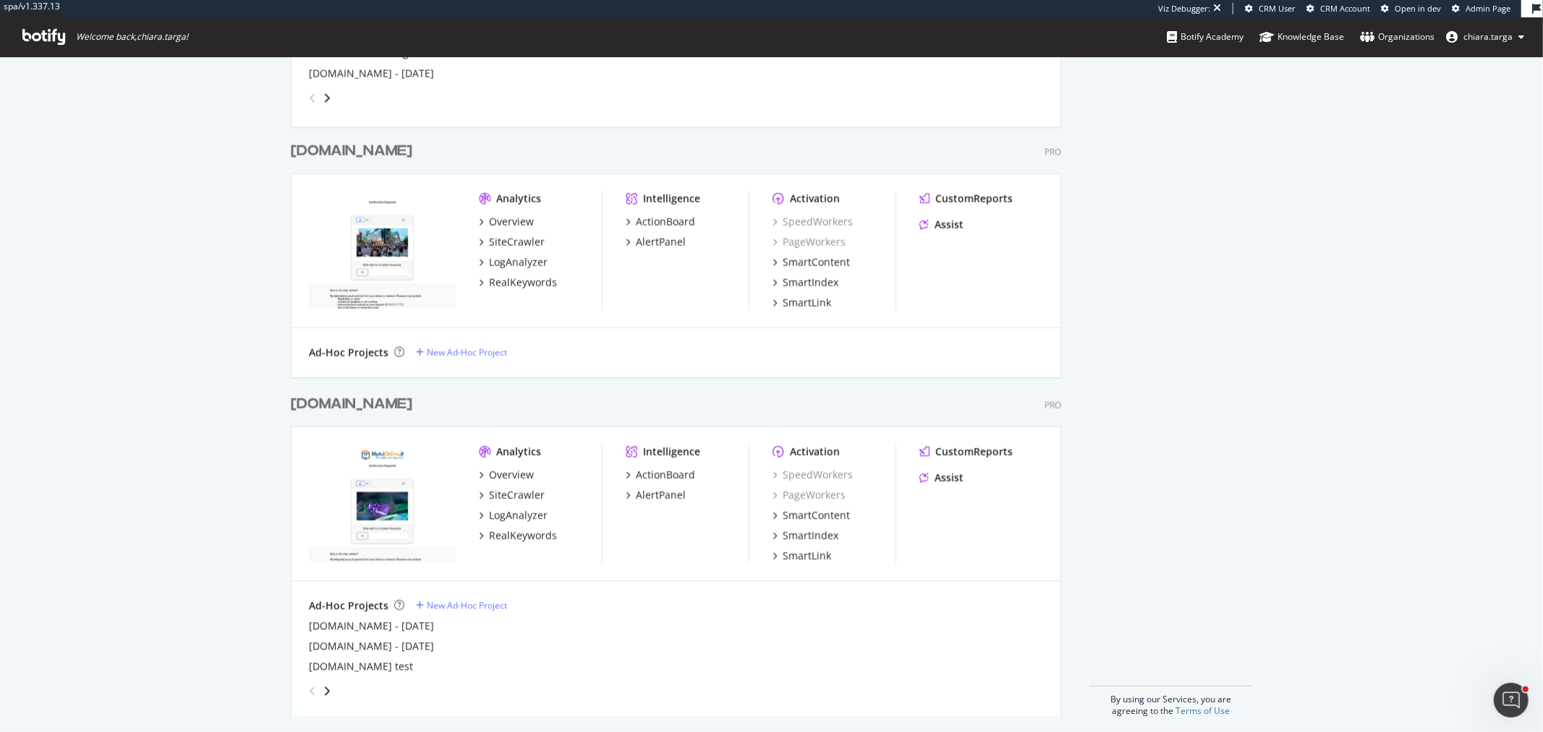
scroll to position [2085, 0]
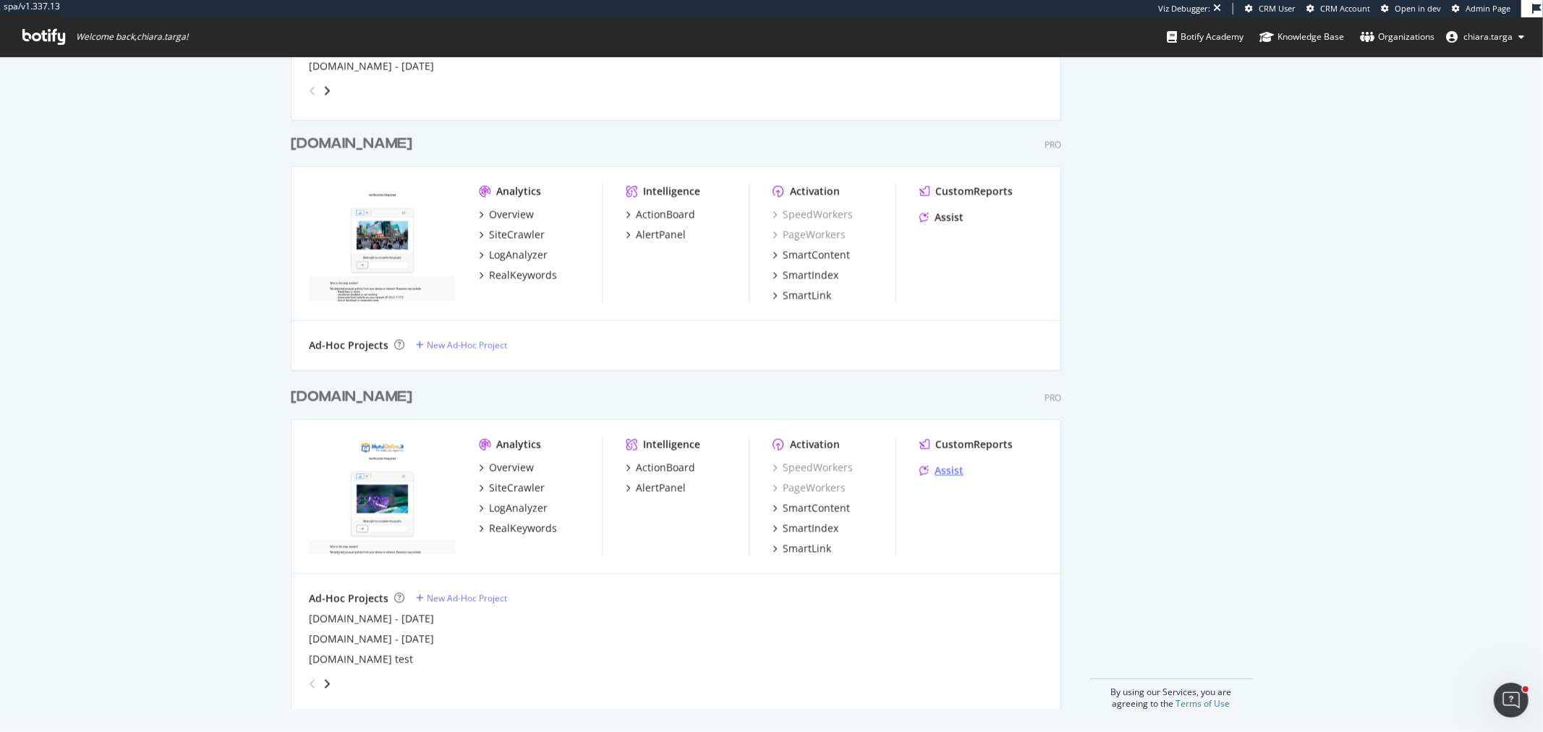
click at [935, 461] on div "CustomReports Assist" at bounding box center [981, 461] width 124 height 46
click at [935, 467] on div "Assist" at bounding box center [949, 471] width 29 height 14
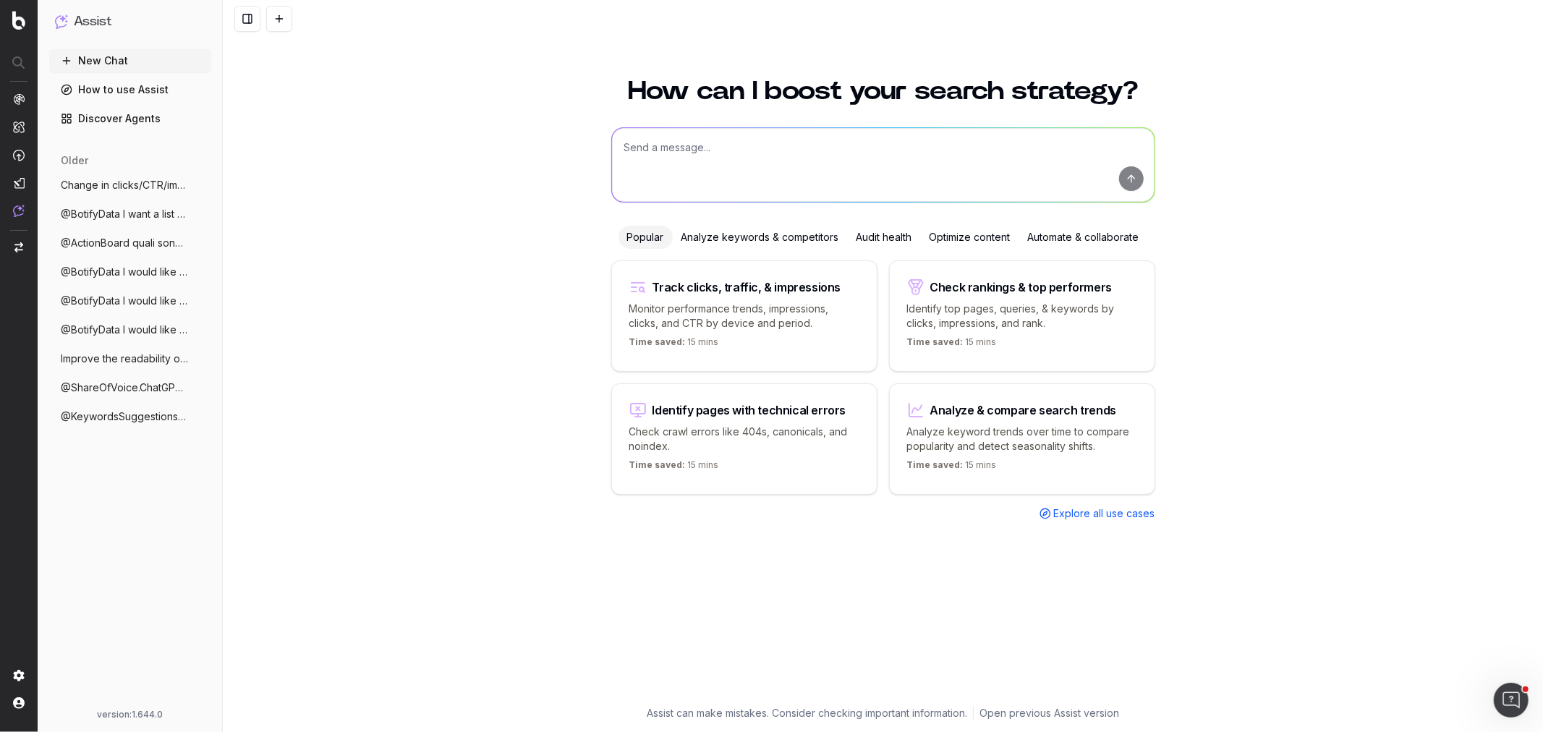
click at [673, 153] on textarea at bounding box center [883, 165] width 542 height 74
paste textarea "Miglior tasso mutuo [DATE]"
click at [843, 153] on textarea "potresti suggerirmi delle domande associate a "Miglior tasso mutuo [DATE]"" at bounding box center [883, 165] width 542 height 74
click at [1073, 150] on textarea "potresti suggerirmi delle domande associate alla query "Miglior tasso mutuo [DA…" at bounding box center [883, 165] width 542 height 74
type textarea "potresti suggerirmi delle domande associate alla query "Miglior tasso mutuo [DA…"
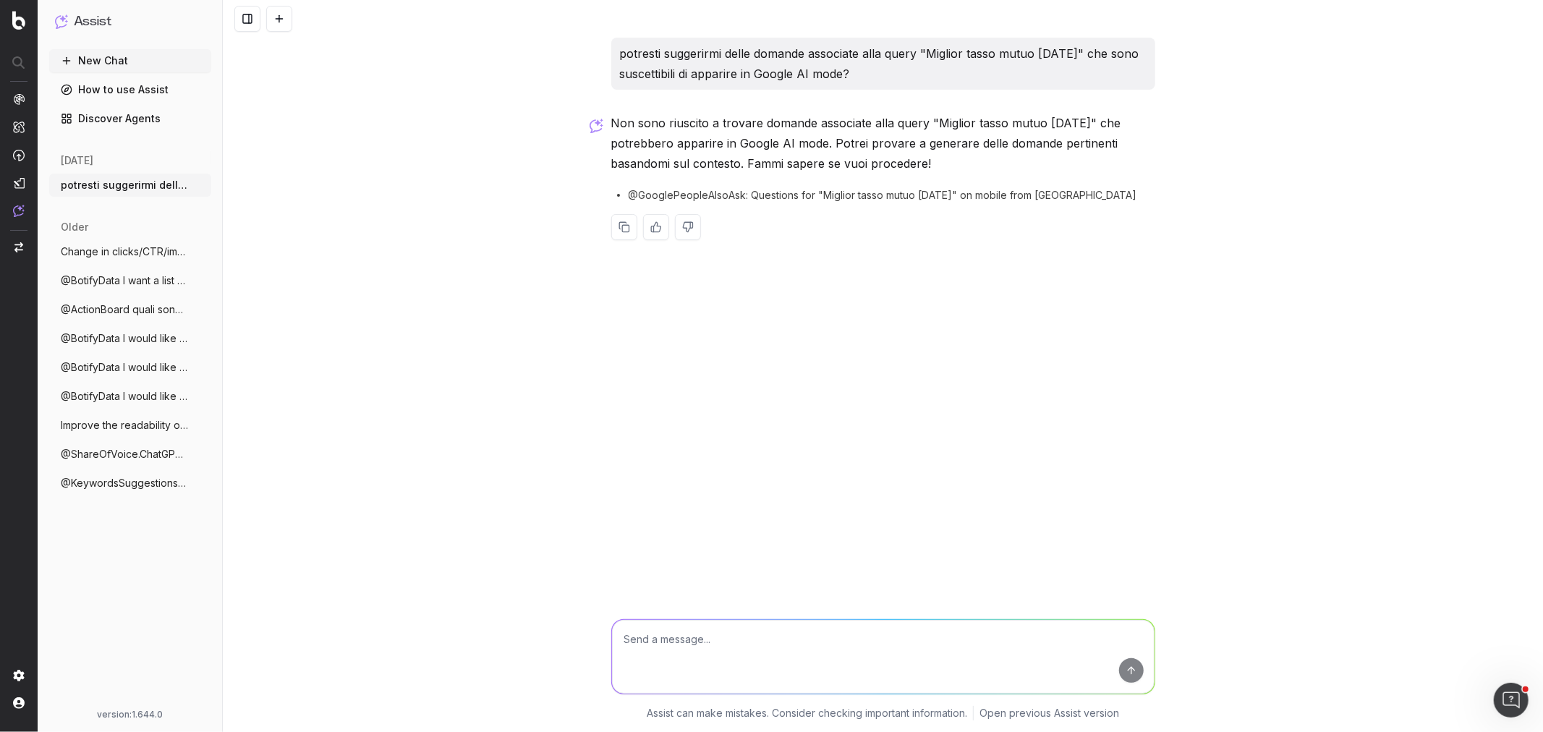
click at [718, 626] on textarea at bounding box center [883, 657] width 542 height 74
type textarea "si grazie"
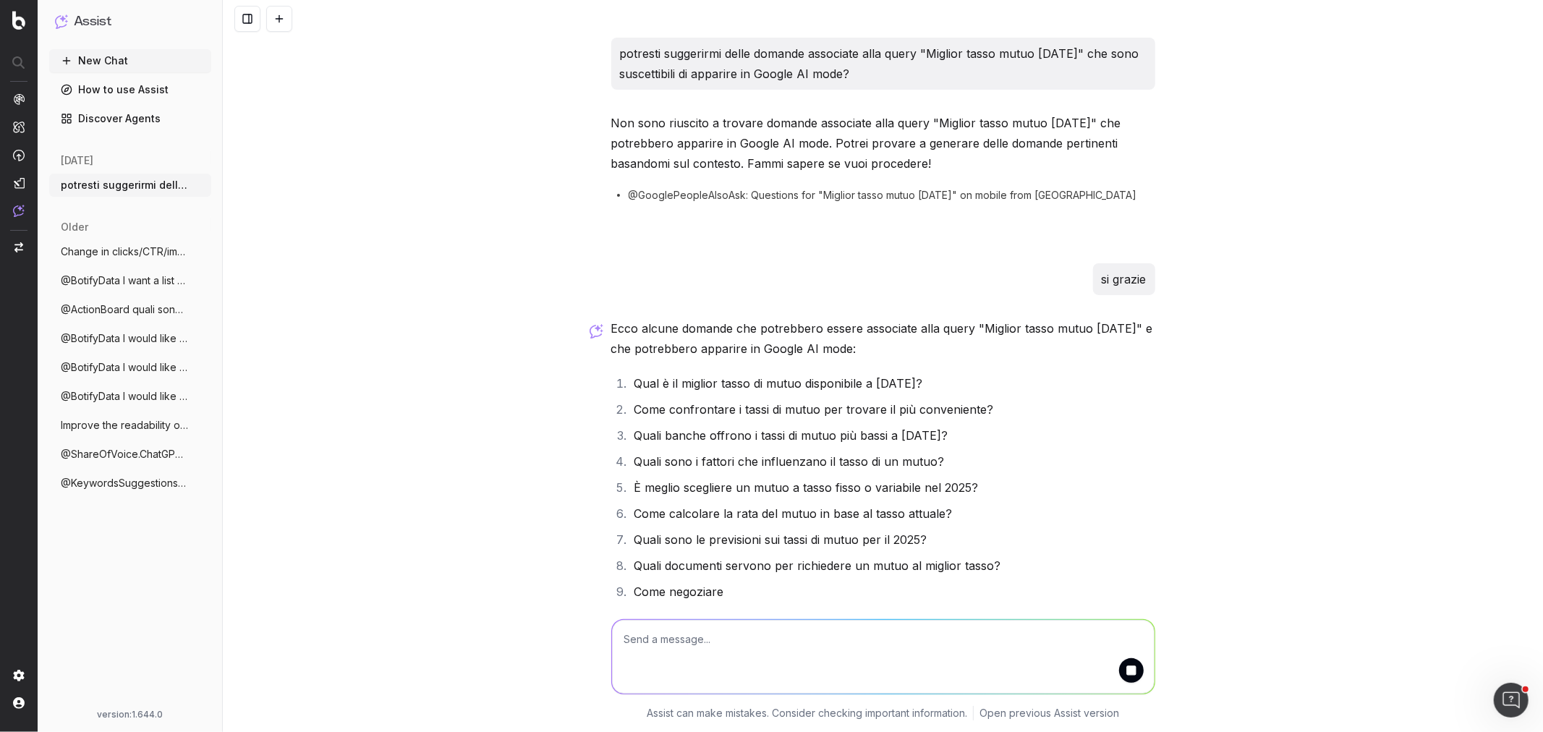
scroll to position [5, 0]
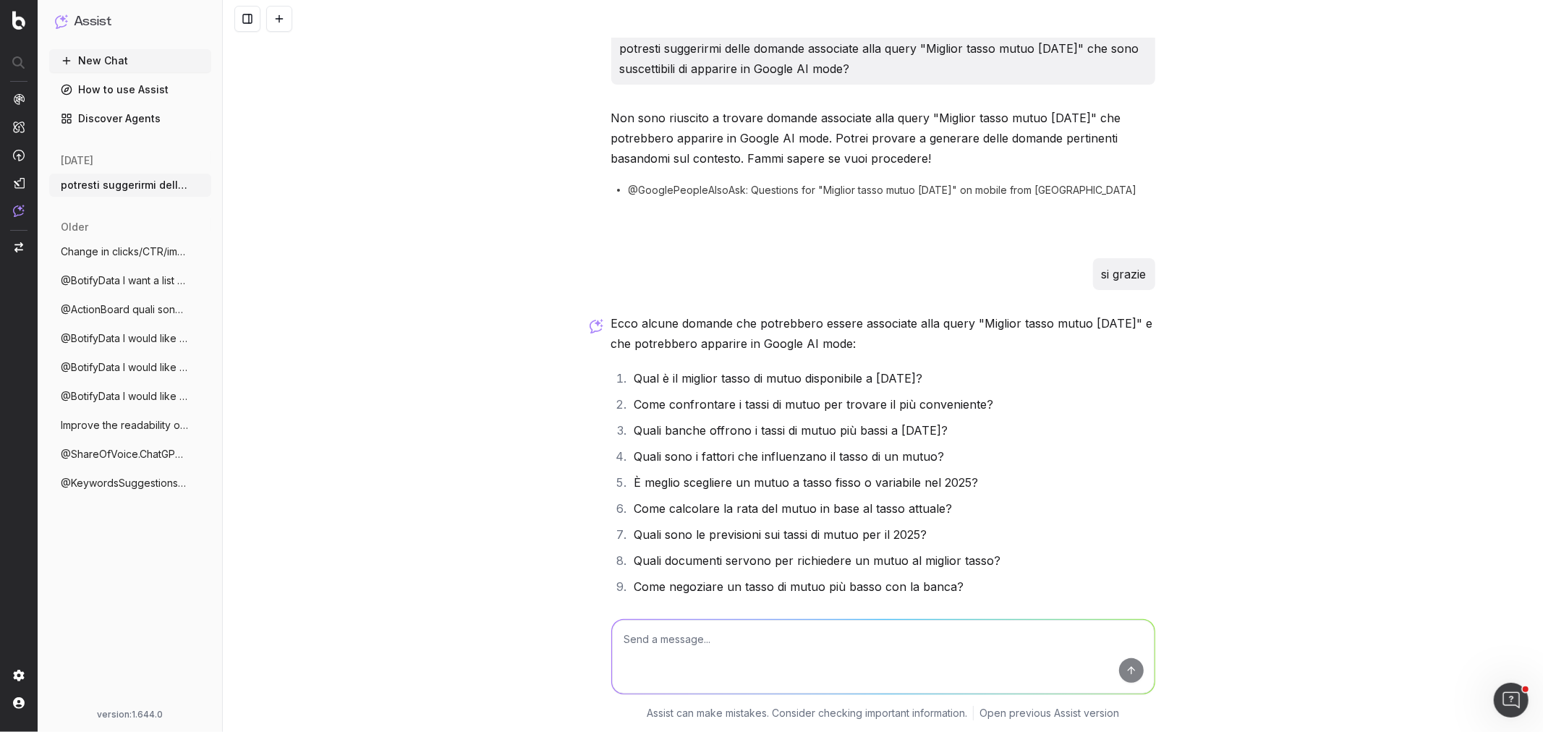
drag, startPoint x: 632, startPoint y: 427, endPoint x: 987, endPoint y: 428, distance: 355.1
click at [987, 428] on li "Quali banche offrono i tassi di mutuo più bassi a [DATE]?" at bounding box center [892, 430] width 525 height 20
copy li "uali banche offrono i tassi di mutuo più bassi a [DATE]?"
drag, startPoint x: 972, startPoint y: 482, endPoint x: 622, endPoint y: 486, distance: 350.1
click at [630, 486] on li "È meglio scegliere un mutuo a tasso fisso o variabile nel 2025?" at bounding box center [892, 482] width 525 height 20
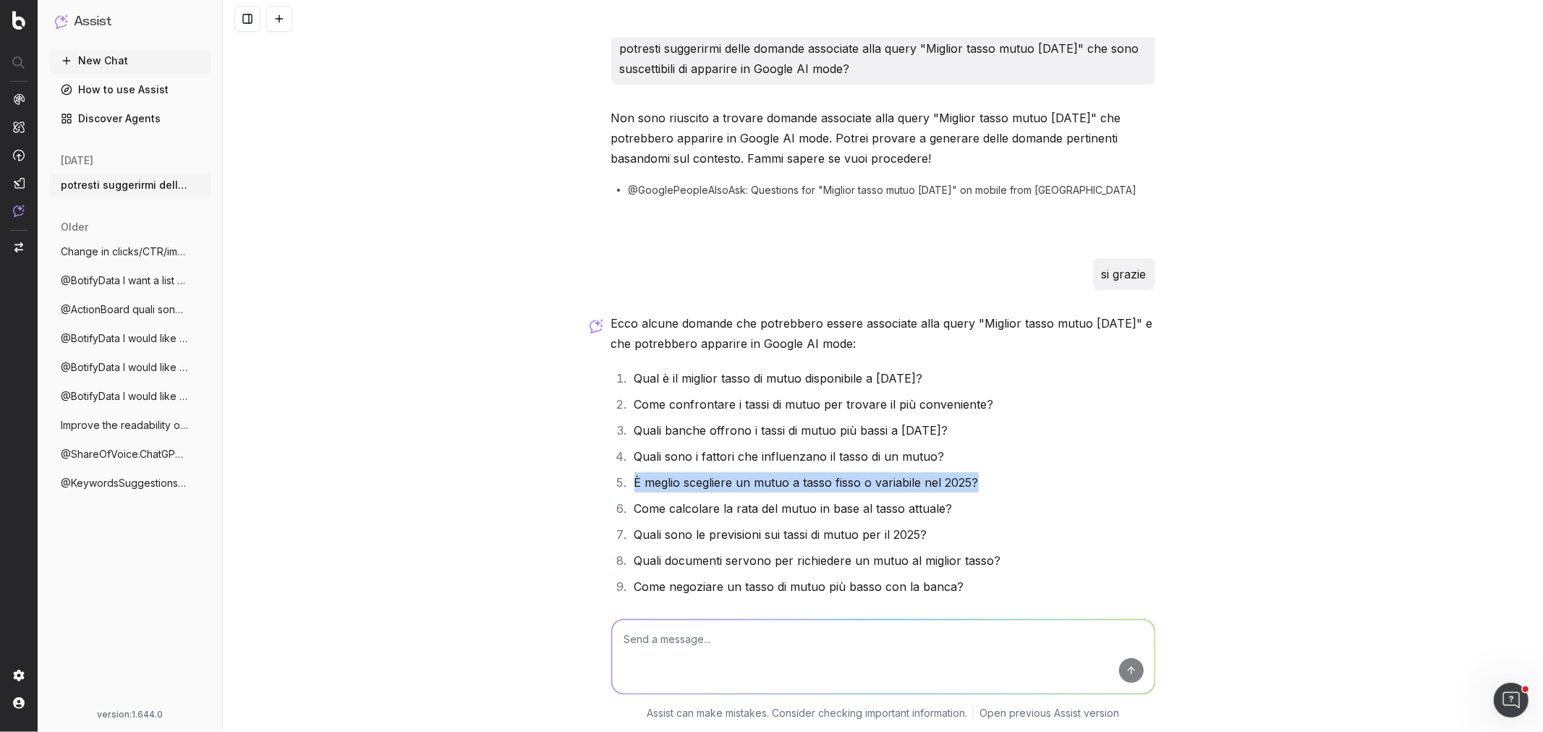
copy li "È meglio scegliere un mutuo a tasso fisso o variabile nel 2025?"
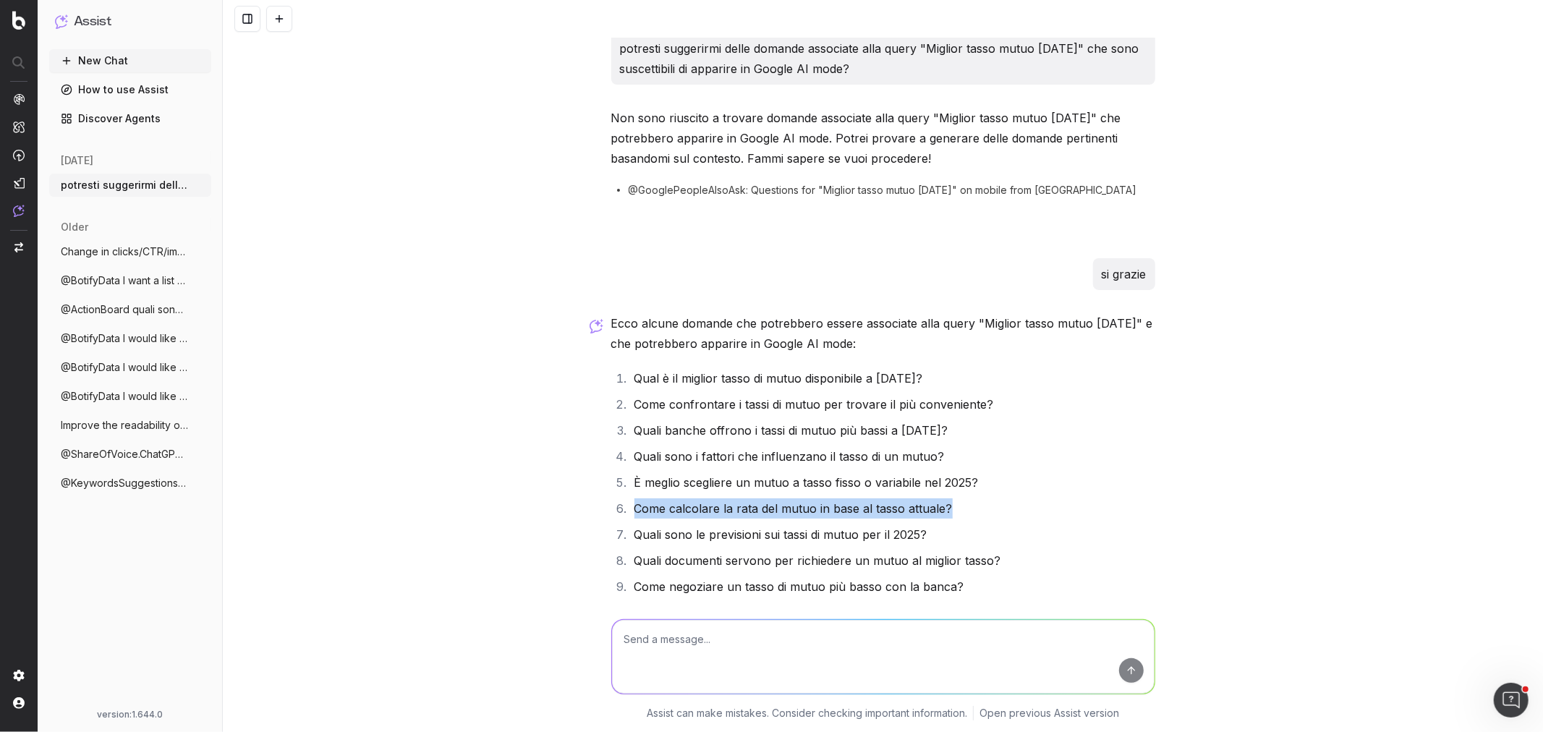
drag, startPoint x: 629, startPoint y: 509, endPoint x: 953, endPoint y: 508, distance: 323.3
click at [953, 508] on li "Come calcolare la rata del mutuo in base al tasso attuale?" at bounding box center [892, 508] width 525 height 20
copy li "Come calcolare la rata del mutuo in base al tasso attuale?"
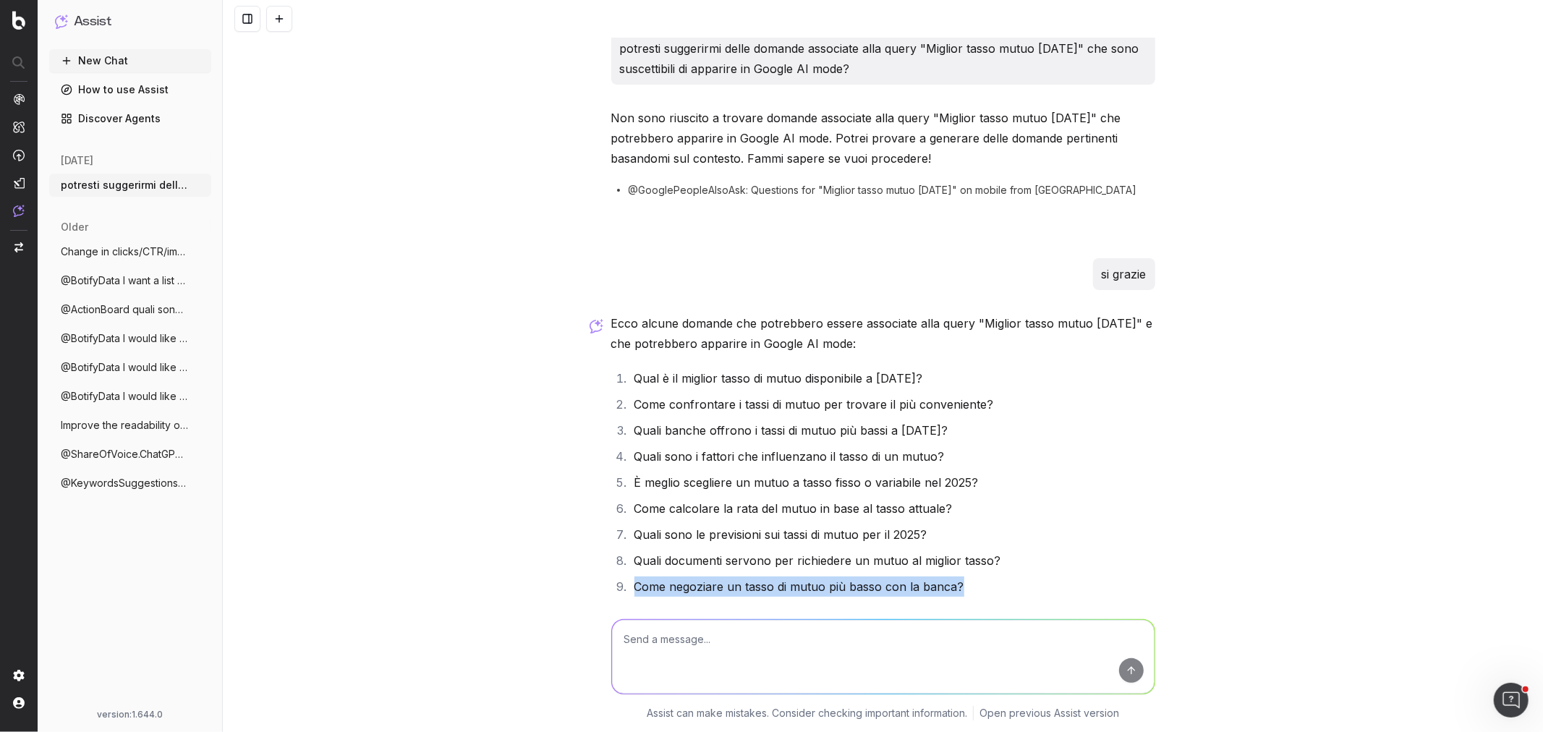
drag, startPoint x: 626, startPoint y: 587, endPoint x: 958, endPoint y: 586, distance: 331.3
click at [958, 586] on li "Come negoziare un tasso di mutuo più basso con la banca?" at bounding box center [892, 586] width 525 height 20
copy li "Come negoziare un tasso di mutuo più basso con la banca?"
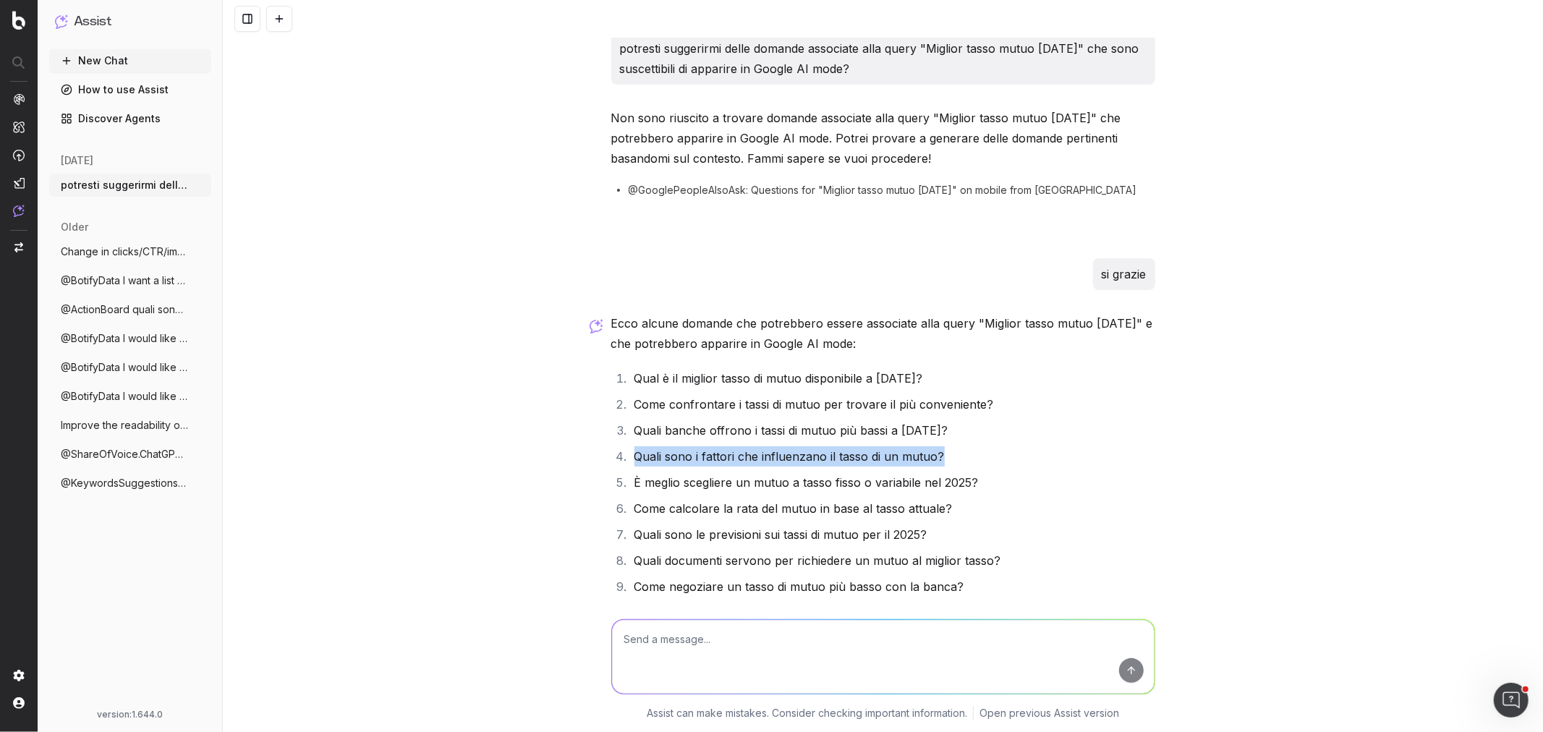
drag, startPoint x: 629, startPoint y: 456, endPoint x: 949, endPoint y: 461, distance: 319.7
click at [949, 461] on li "Quali sono i fattori che influenzano il tasso di un mutuo?" at bounding box center [892, 456] width 525 height 20
copy li "Quali sono i fattori che influenzano il tasso di un mutuo?"
drag, startPoint x: 1020, startPoint y: 379, endPoint x: 631, endPoint y: 367, distance: 389.3
click at [631, 368] on li "Qual è il miglior tasso di mutuo disponibile a [DATE]?" at bounding box center [892, 378] width 525 height 20
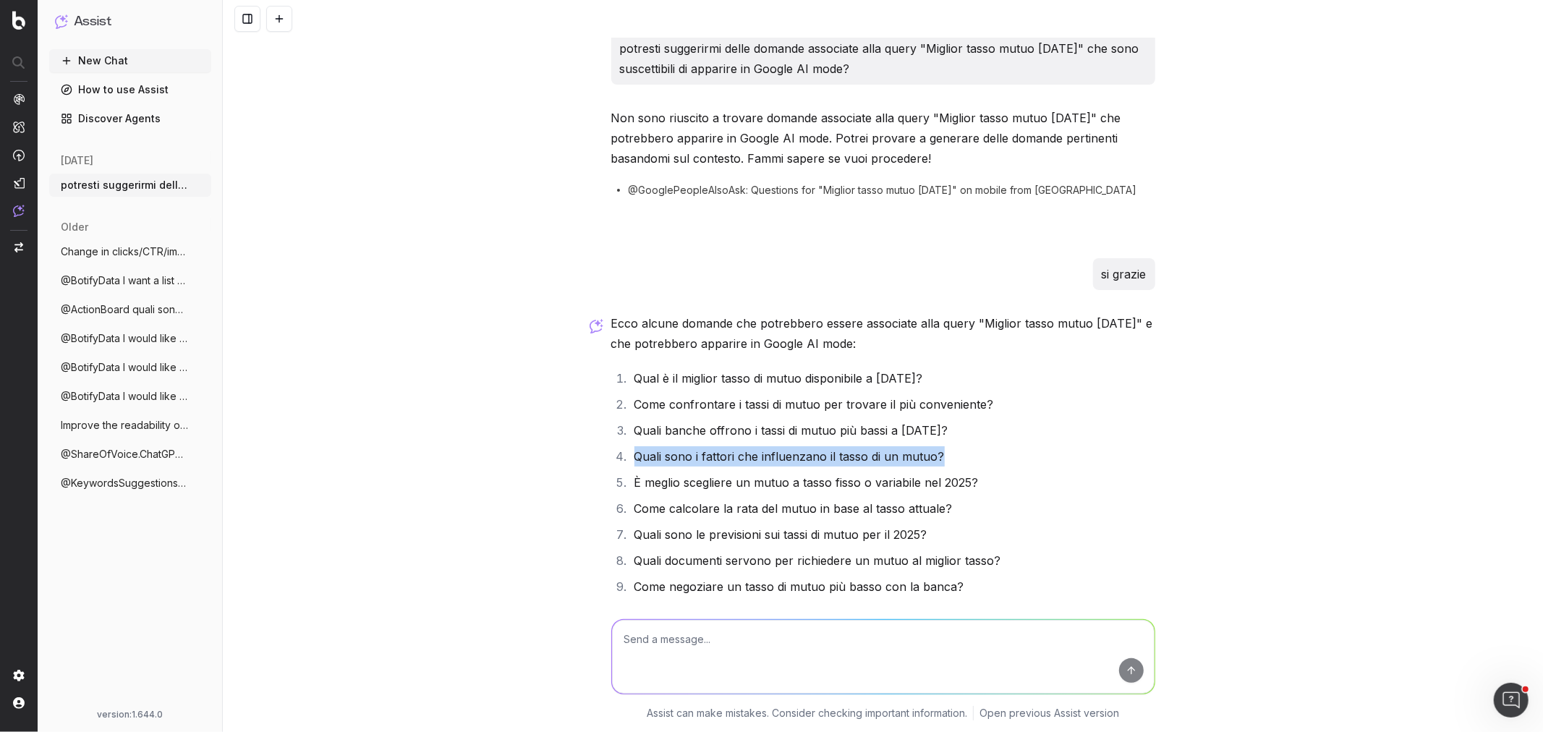
copy li "Qual è il miglior tasso di mutuo disponibile a [DATE]?"
click at [676, 639] on textarea at bounding box center [883, 657] width 542 height 74
